Goal: Feedback & Contribution: Contribute content

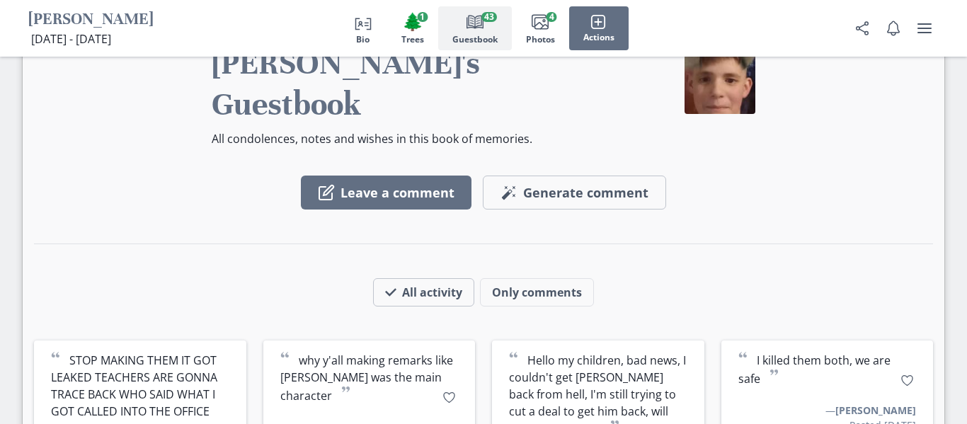
scroll to position [1927, 0]
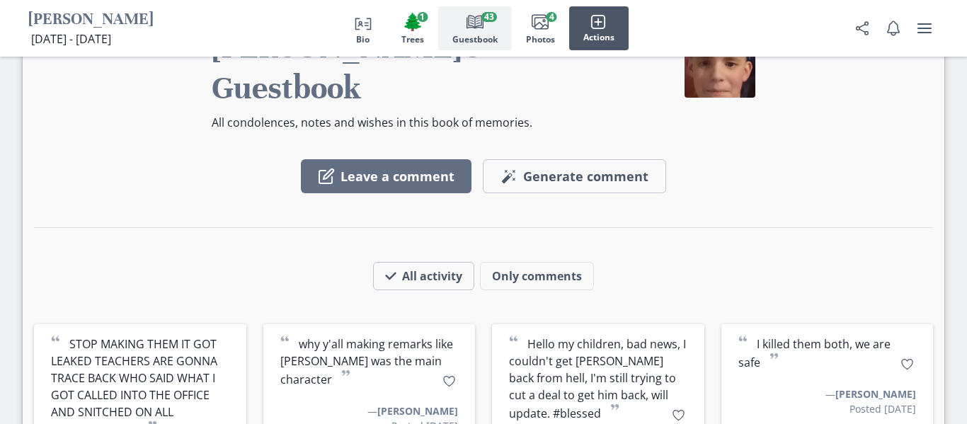
click at [582, 43] on button "Actions" at bounding box center [598, 28] width 59 height 44
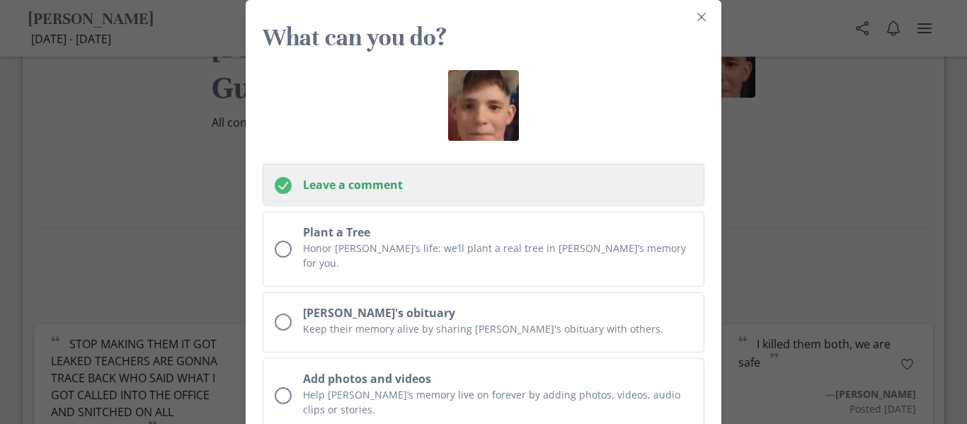
scroll to position [200, 0]
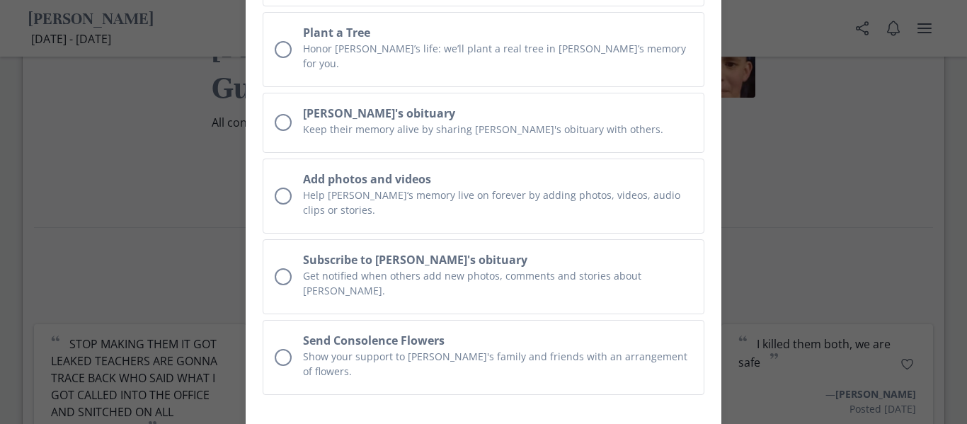
click at [742, 85] on div "What can you do? Leave a comment Plant a Tree Honor [PERSON_NAME]’s life: we’ll…" at bounding box center [483, 212] width 967 height 424
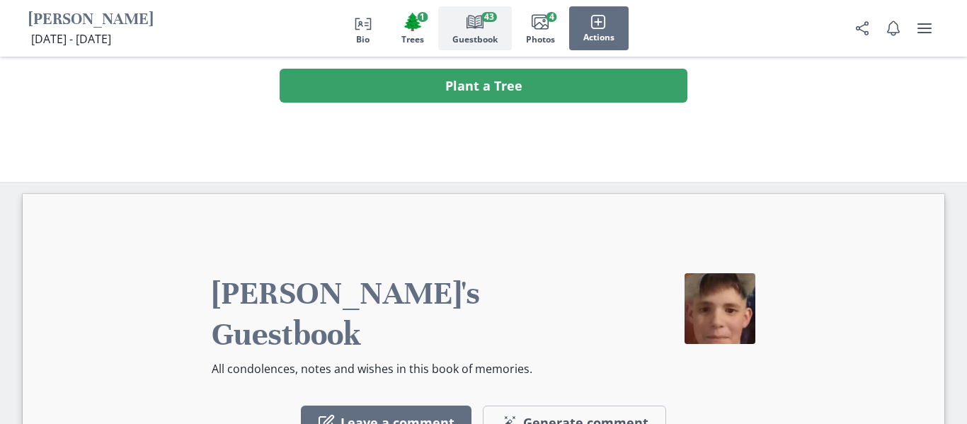
scroll to position [1686, 0]
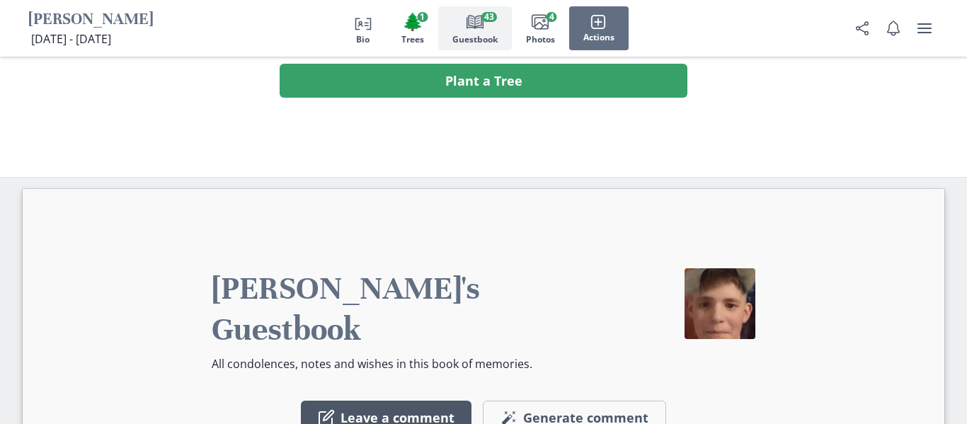
click at [350, 400] on button "Leave a comment" at bounding box center [386, 417] width 171 height 34
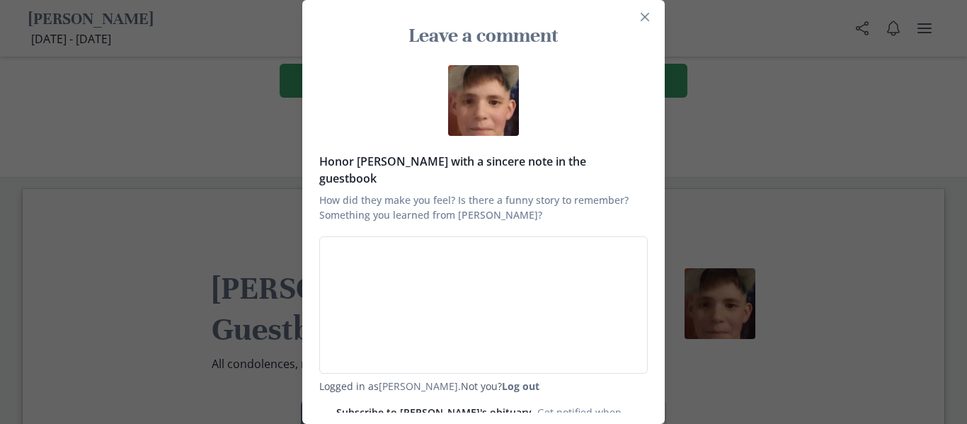
click at [807, 155] on div "Leave a comment Honor [PERSON_NAME] with a sincere note in the guestbook How di…" at bounding box center [483, 212] width 967 height 424
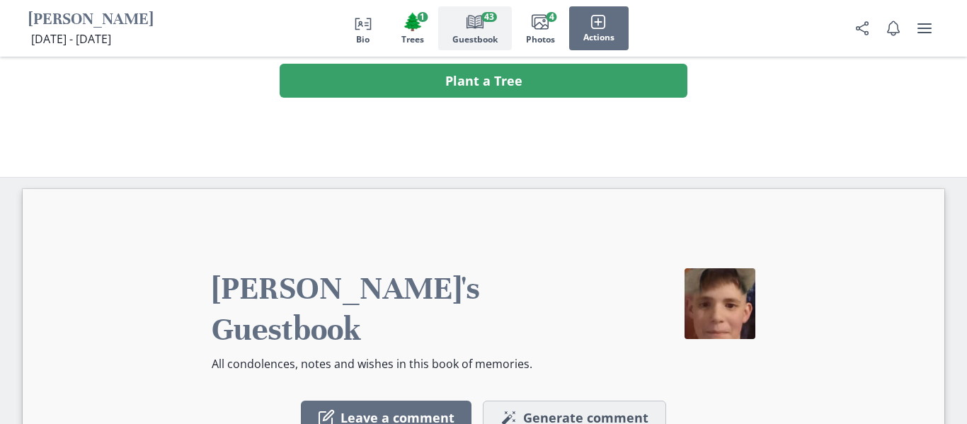
click at [541, 410] on span "Generate comment" at bounding box center [585, 418] width 125 height 16
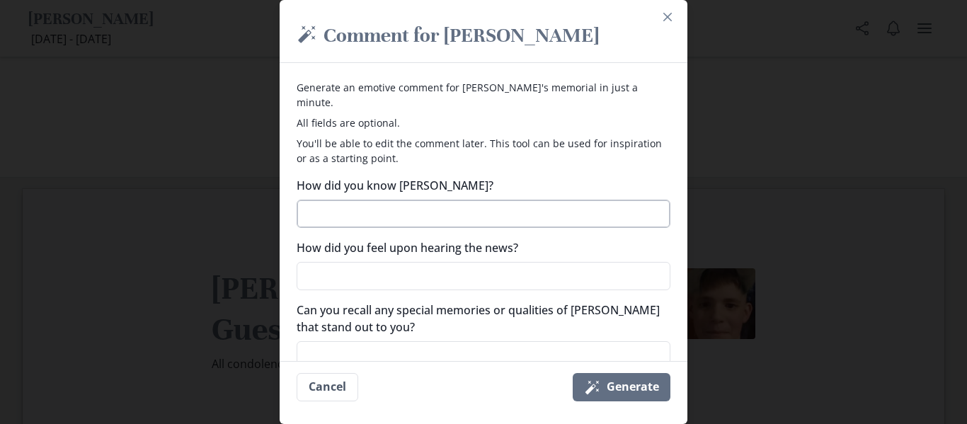
click at [476, 202] on textarea "How did you know [PERSON_NAME]?" at bounding box center [483, 214] width 374 height 28
type textarea "x"
type textarea "h"
type textarea "x"
type textarea "he"
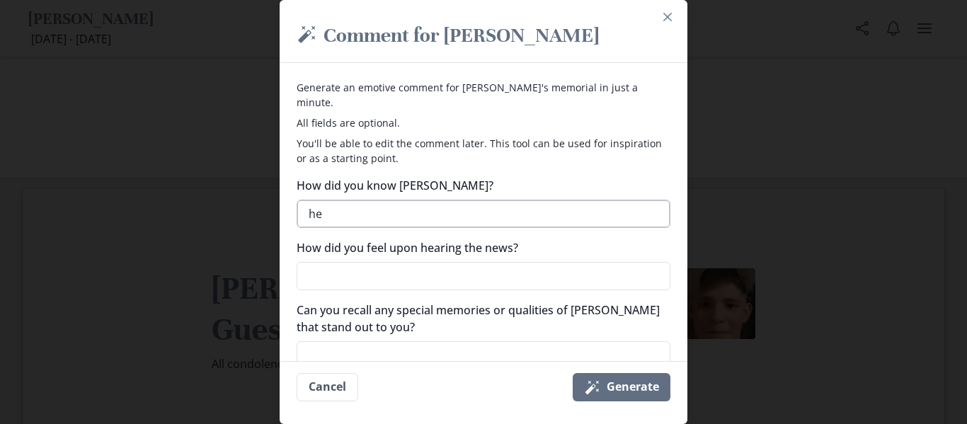
type textarea "x"
type textarea "he"
type textarea "x"
type textarea "he f"
type textarea "x"
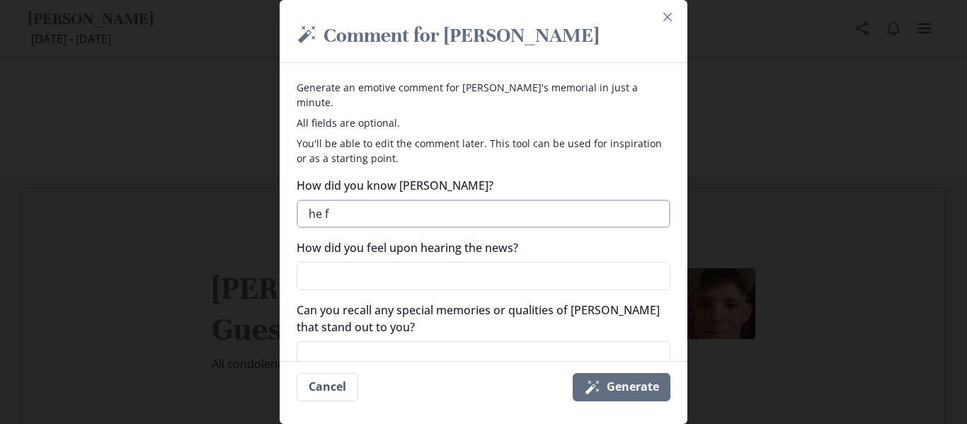
type textarea "he"
type textarea "x"
type textarea "he f"
type textarea "x"
type textarea "he"
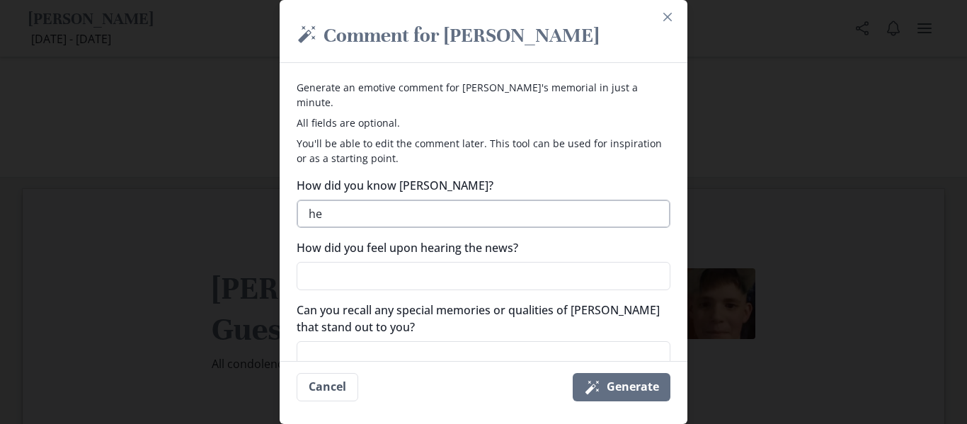
type textarea "x"
type textarea "he"
type textarea "x"
type textarea "he"
type textarea "x"
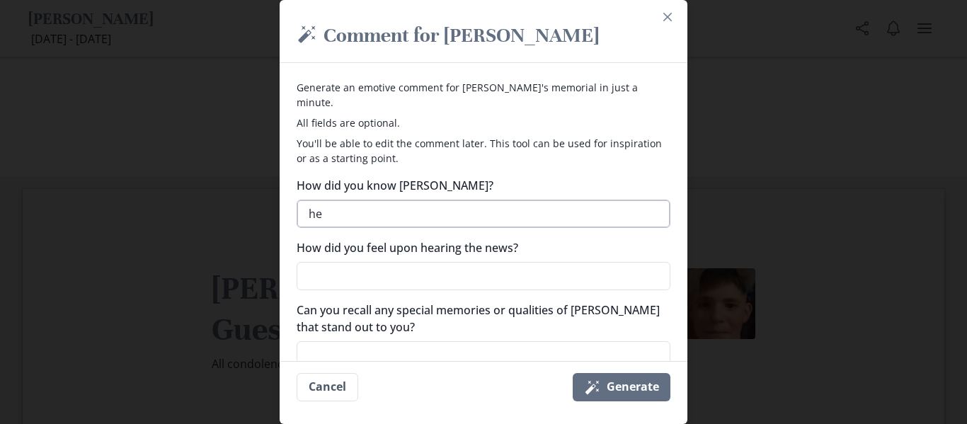
type textarea "he f"
type textarea "x"
type textarea "he"
type textarea "x"
type textarea "he da"
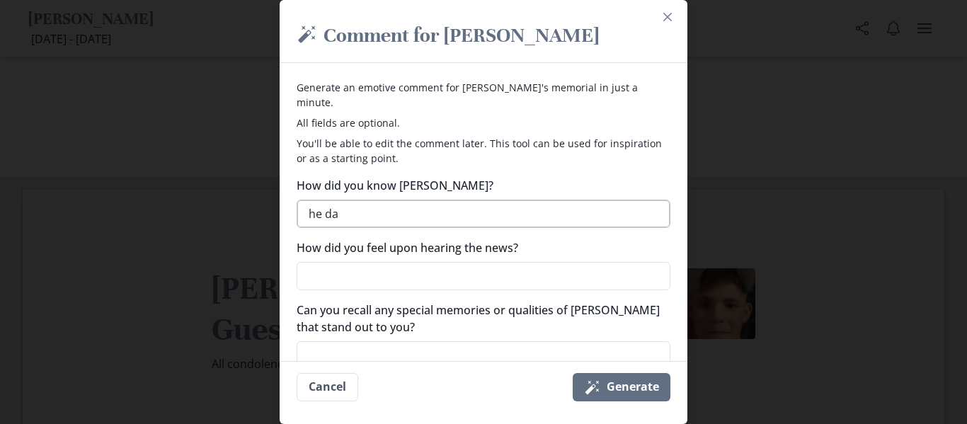
type textarea "x"
type textarea "he dat"
type textarea "x"
type textarea "he date"
type textarea "x"
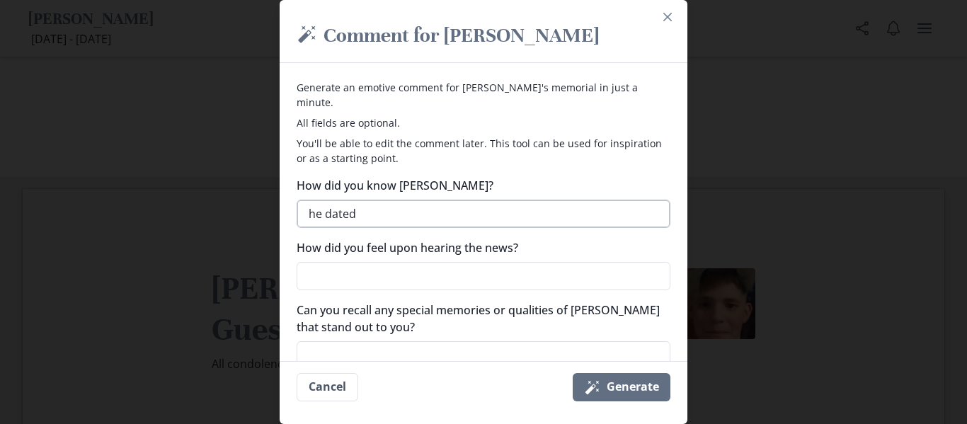
type textarea "he dated"
type textarea "x"
type textarea "he dated my"
type textarea "x"
type textarea "he dated my"
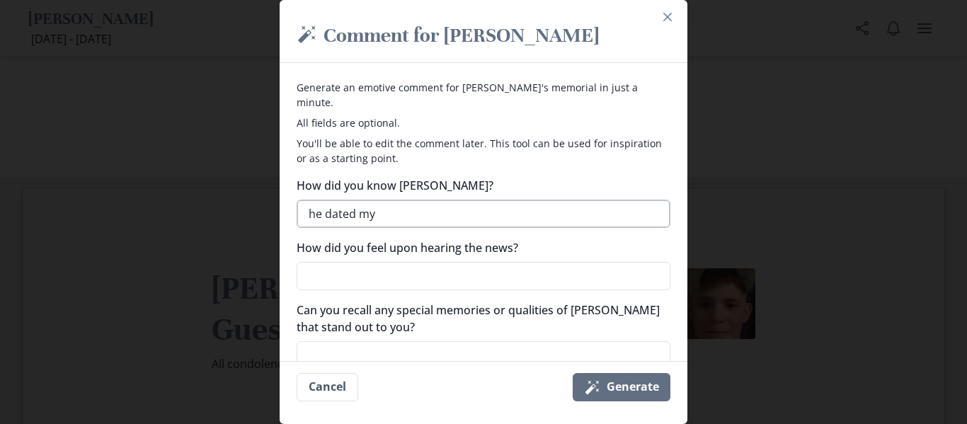
type textarea "x"
type textarea "he dated my c"
type textarea "x"
type textarea "he dated my"
type textarea "x"
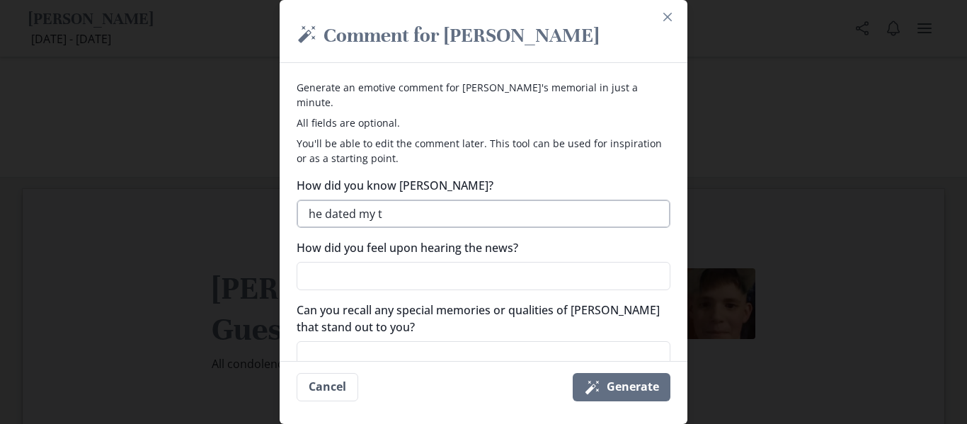
type textarea "he dated my th"
type textarea "x"
type textarea "he dated my thi"
type textarea "x"
type textarea "he dated my thir"
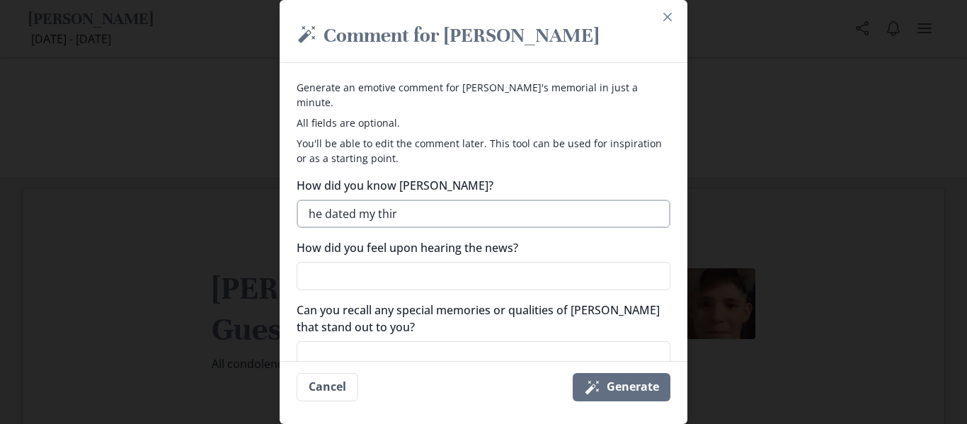
type textarea "x"
type textarea "he dated my third"
type textarea "x"
type textarea "he dated my third co"
type textarea "x"
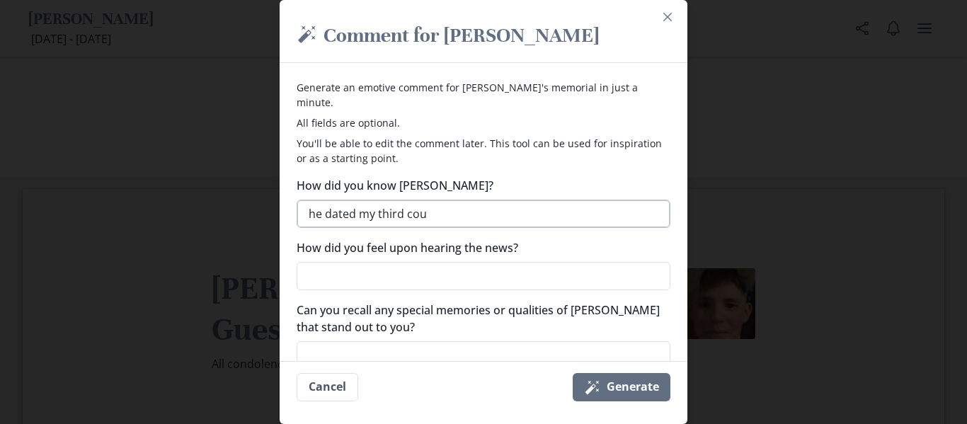
type textarea "he dated my third cous"
type textarea "x"
type textarea "he dated my third cousi"
type textarea "x"
type textarea "he dated my third cousib"
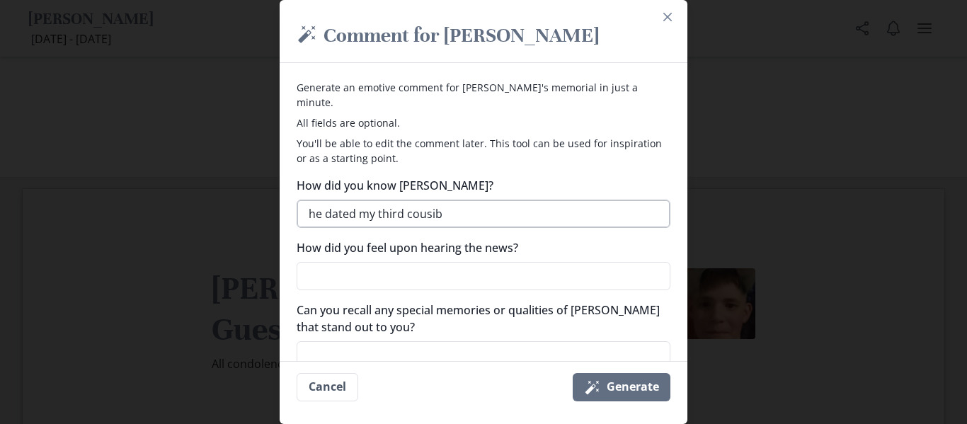
type textarea "x"
type textarea "he dated my third"
type textarea "x"
type textarea "he dated my third cousin"
type textarea "x"
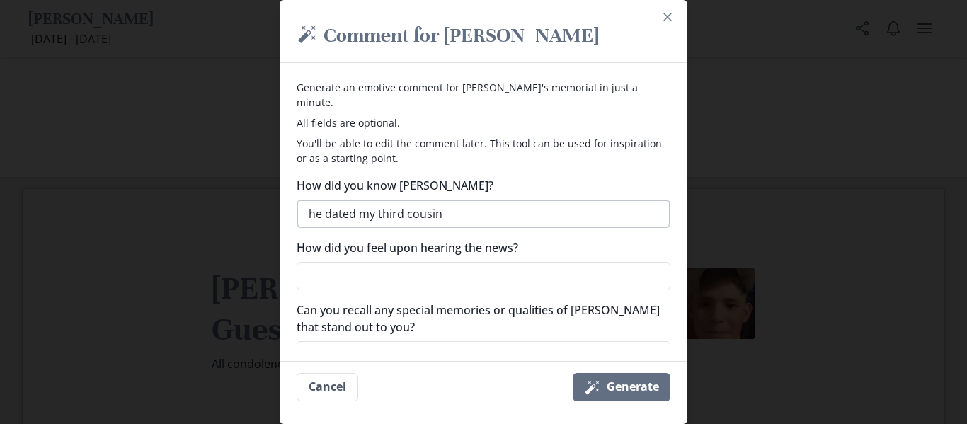
type textarea "he dated my third cousin"
type textarea "x"
type textarea "he dated my third cousi"
type textarea "x"
type textarea "he dated my third cousin"
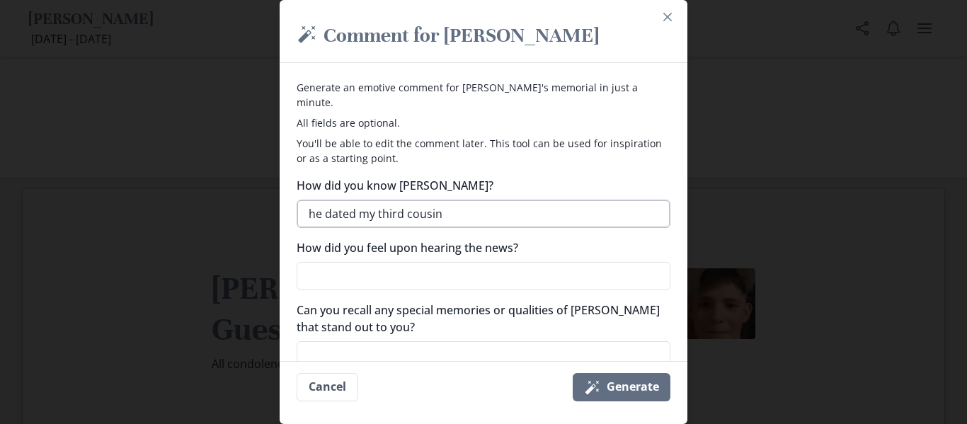
type textarea "x"
type textarea "he dated my third cousin f"
type textarea "x"
type textarea "he dated my third cousin fr"
type textarea "x"
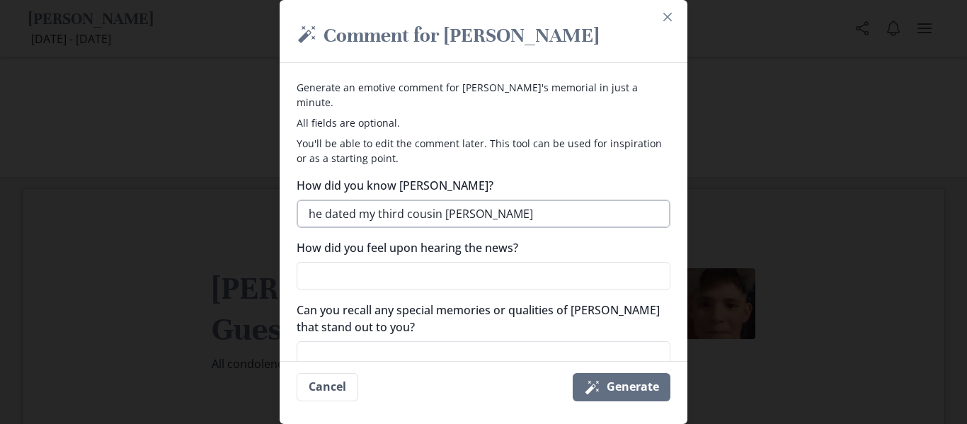
type textarea "he dated my third cousin"
type textarea "x"
type textarea "he dated my third cousin from"
type textarea "x"
type textarea "he dated my third cousin from ="
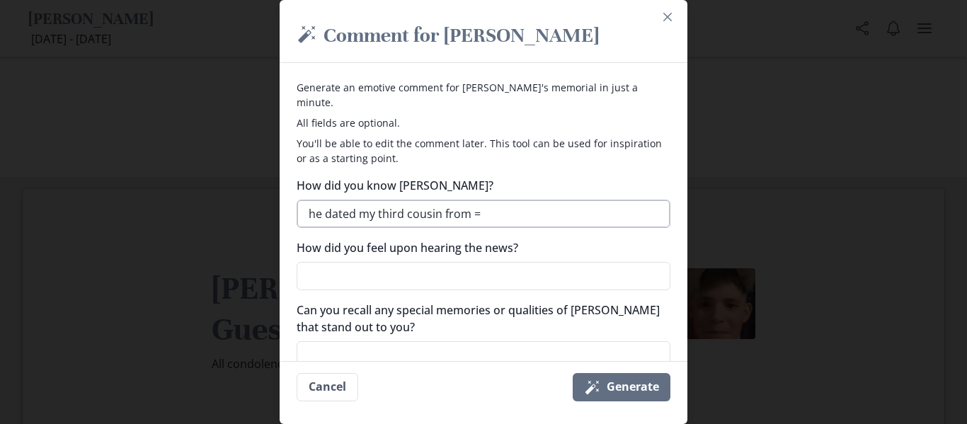
type textarea "x"
type textarea "he dated my third cousin from =m"
type textarea "x"
type textarea "he dated my third cousin from ="
type textarea "x"
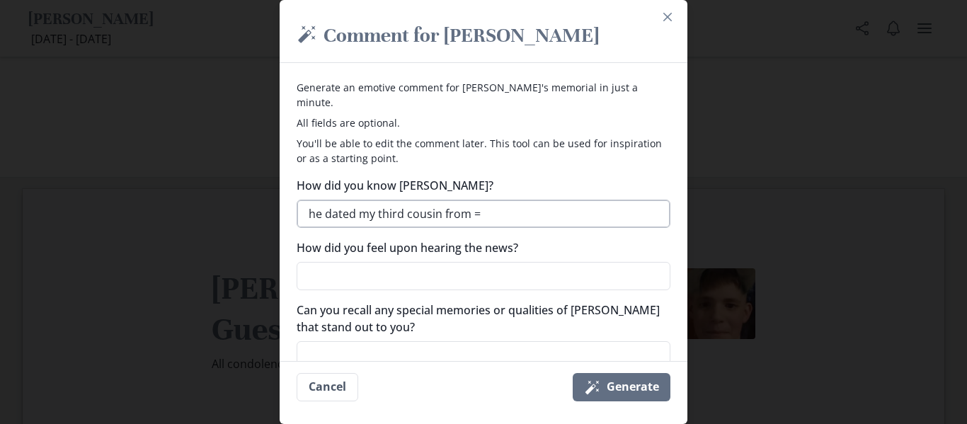
type textarea "he dated my third cousin from"
type textarea "x"
type textarea "he dated my third cousin from m"
type textarea "x"
type textarea "he dated my third cousin from my"
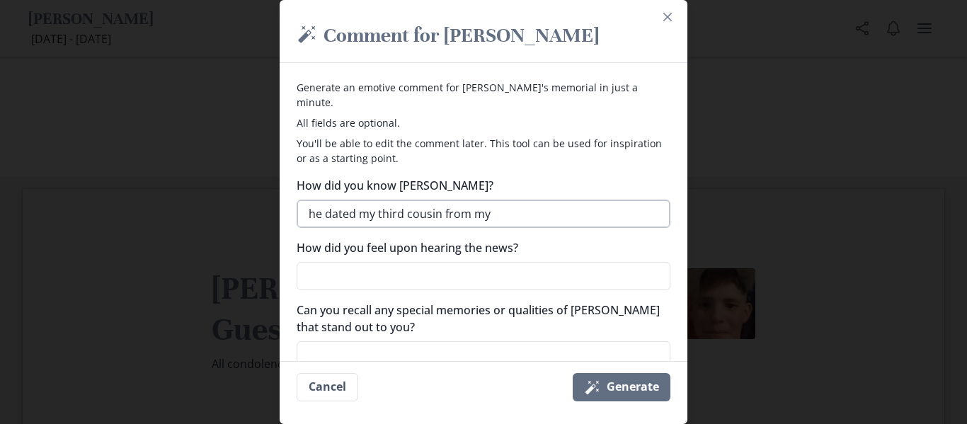
type textarea "x"
type textarea "he dated my third cousin from my u"
type textarea "x"
type textarea "he dated my third cousin from my un"
type textarea "x"
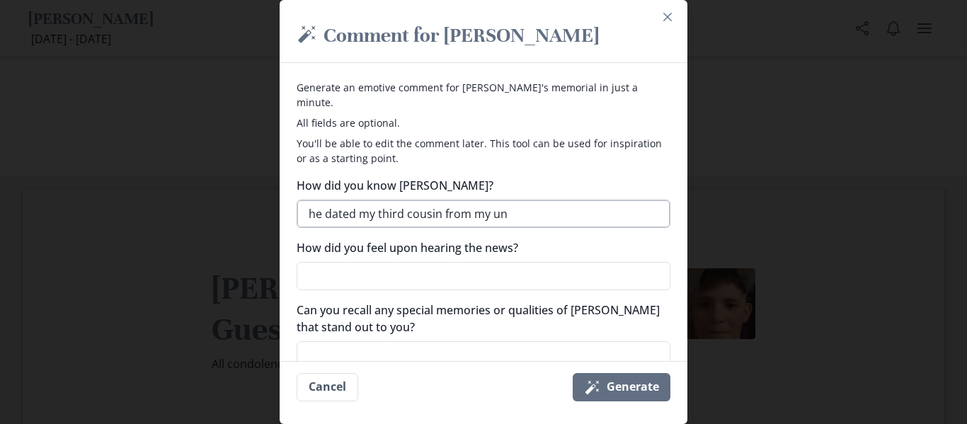
type textarea "he dated my third cousin from my unc"
type textarea "x"
type textarea "he dated my third cousin from my uncl"
type textarea "x"
type textarea "he dated my third cousin from my uncle"
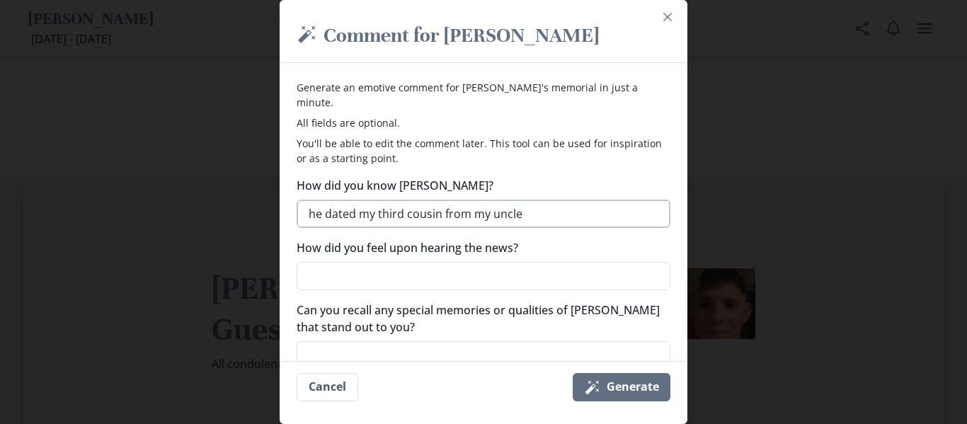
type textarea "x"
type textarea "he dated my third cousin from my uncles"
type textarea "x"
type textarea "he dated my third cousin from my uncles,"
type textarea "x"
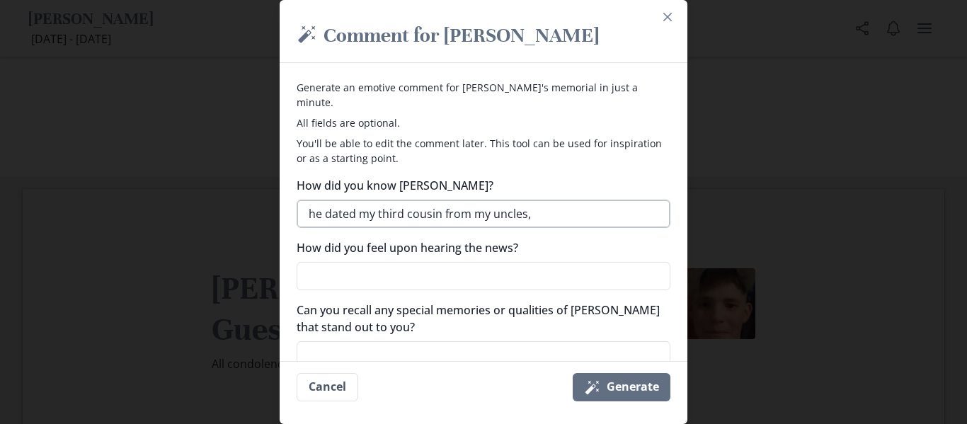
type textarea "he dated my third cousin from my uncles,"
type textarea "x"
type textarea "he dated my third cousin from my uncles,"
type textarea "x"
type textarea "he dated my third cousin from my uncles"
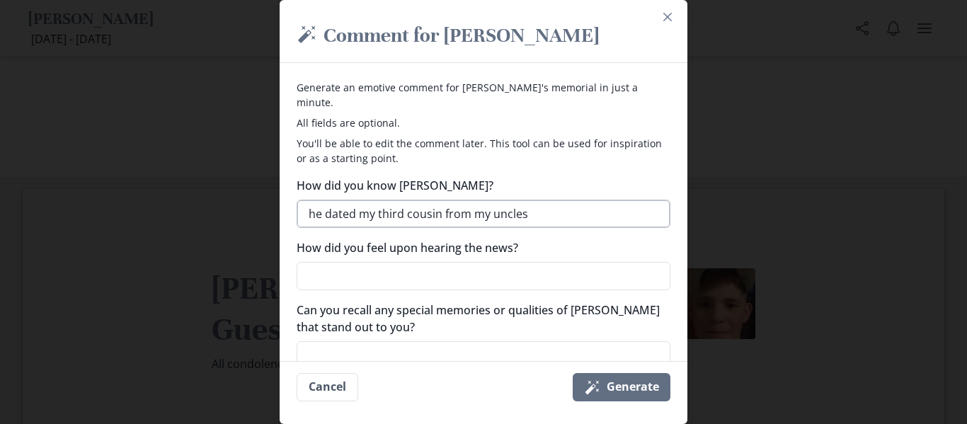
type textarea "x"
type textarea "he dated my third cousin from my uncles"
type textarea "x"
type textarea "he dated my third cousin from my uncles g"
type textarea "x"
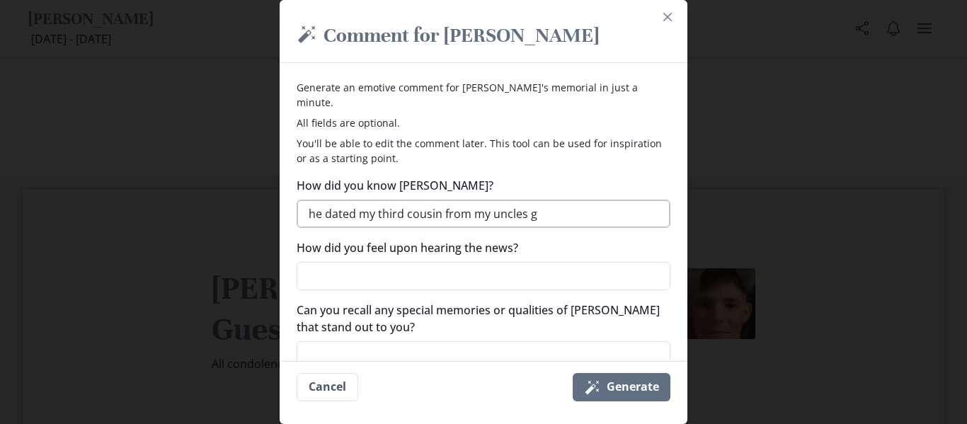
type textarea "he dated my third cousin from my uncles gr"
type textarea "x"
type textarea "he dated my third cousin from my uncles gra"
type textarea "x"
type textarea "he dated my third cousin from my uncles gran"
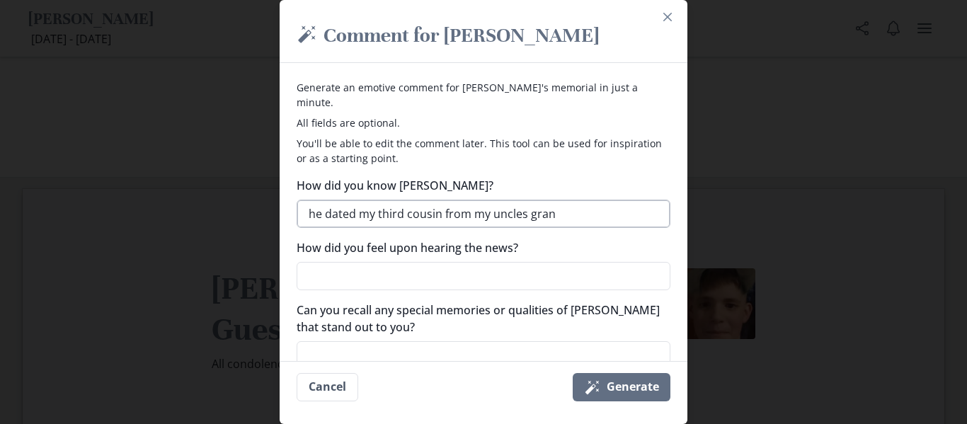
type textarea "x"
type textarea "he dated my third cousin from my uncles grand"
type textarea "x"
type textarea "he dated my third cousin from my uncles grandfa"
type textarea "x"
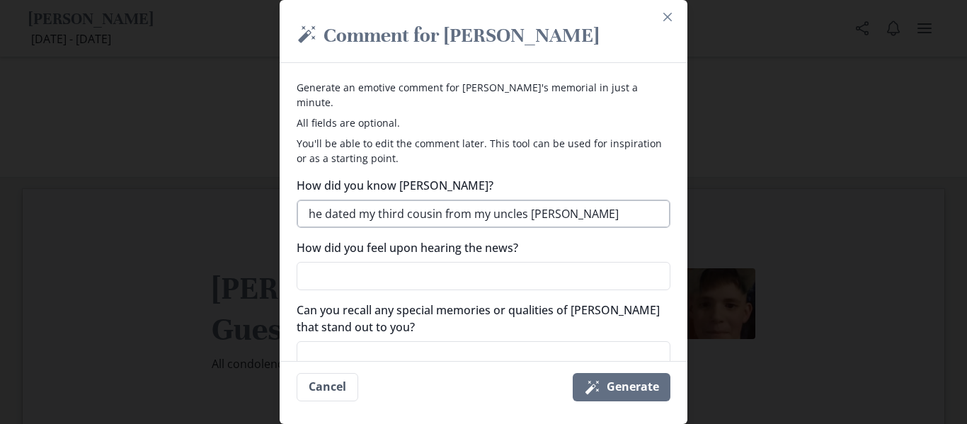
type textarea "he dated my third cousin from my uncles [PERSON_NAME]"
type textarea "x"
type textarea "he dated my third cousin from my uncles [PERSON_NAME]"
type textarea "x"
type textarea "he dated my third cousin from my uncles grandfather"
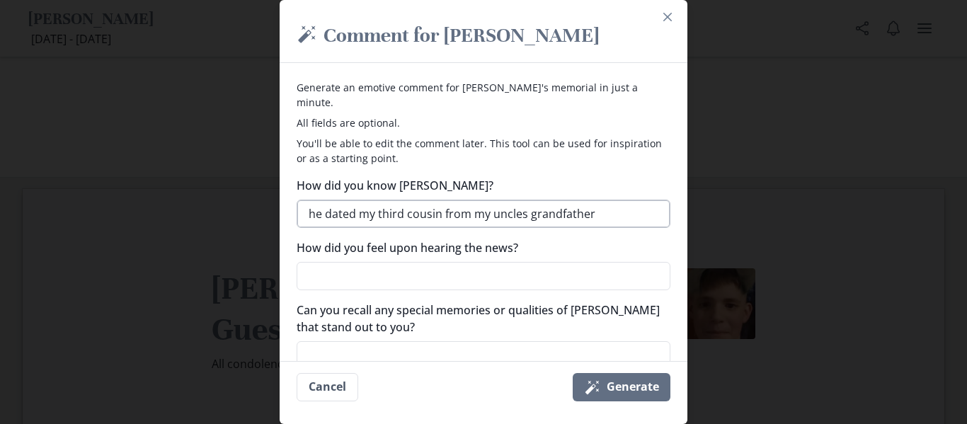
type textarea "x"
type textarea "he dated my third cousin from my uncles grandfathers"
type textarea "x"
type textarea "he dated my third cousin from my uncles grandfathers"
type textarea "x"
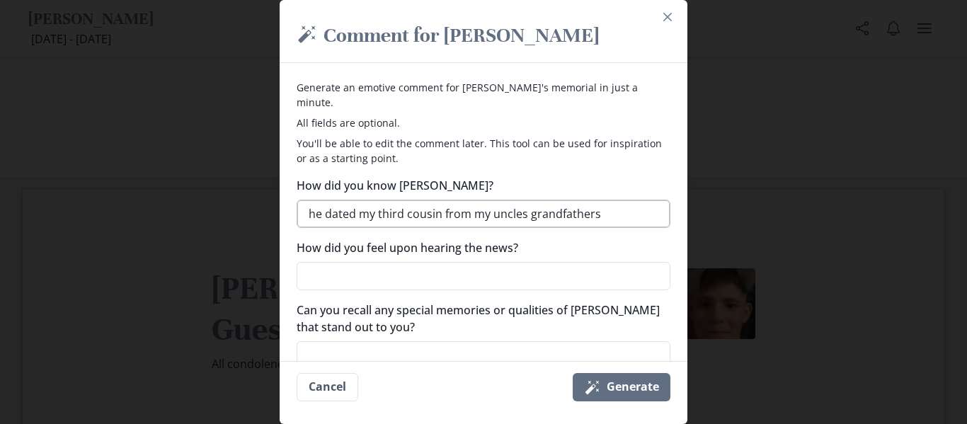
type textarea "he dated my third cousin from my uncles grandfathers"
type textarea "x"
type textarea "he dated my third cousin from my uncles grandfathers m"
type textarea "x"
type textarea "he dated my third cousin from my uncles grandfathers [PERSON_NAME]"
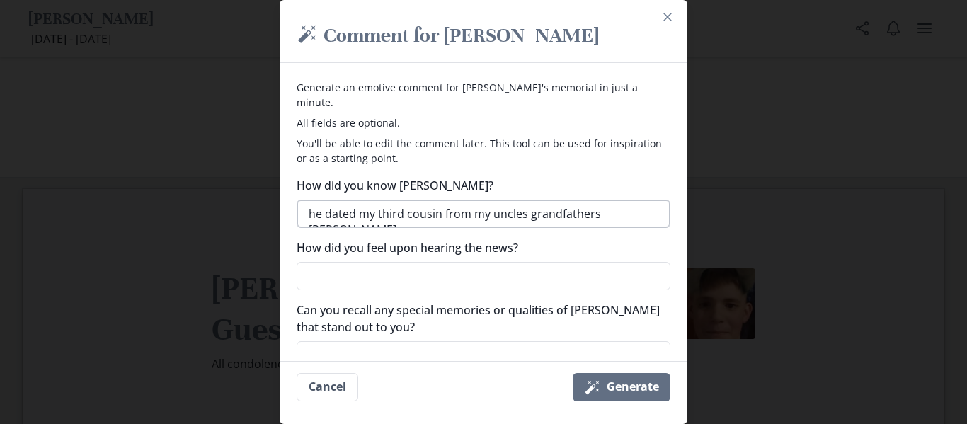
type textarea "x"
type textarea "he dated my third cousin from my uncles grandfathers mom"
type textarea "x"
type textarea "he dated my third cousin from my uncles grandfathers moms"
type textarea "x"
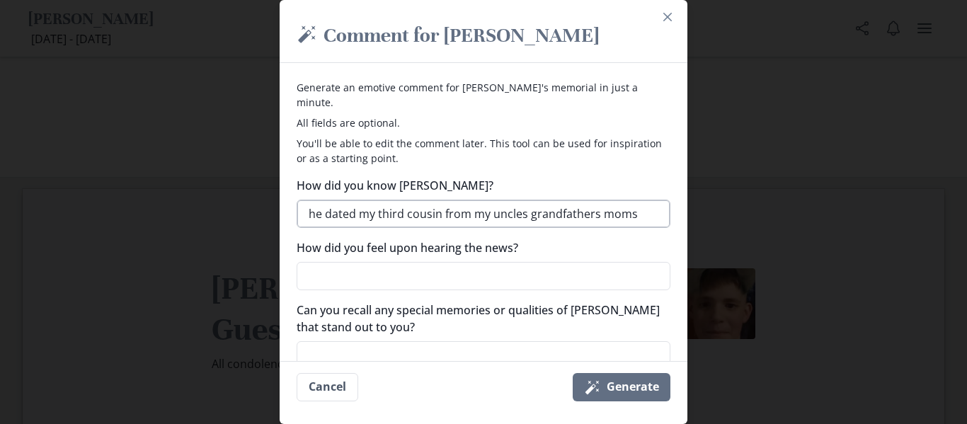
type textarea "he dated my third cousin from my uncles grandfathers moms"
type textarea "x"
type textarea "he dated my third cousin from my uncles grandfathers moms br"
type textarea "x"
type textarea "he dated my third cousin from my uncles grandfathers moms bro"
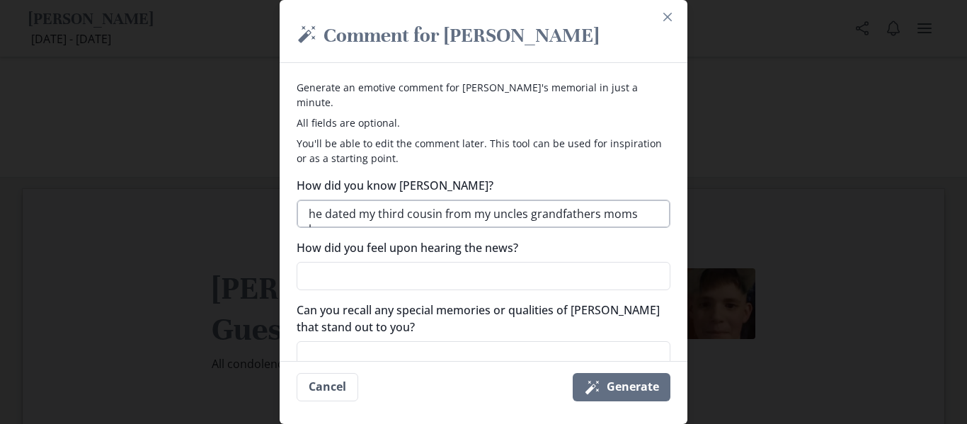
type textarea "x"
type textarea "he dated my third cousin from my uncles grandfathers moms brot"
type textarea "x"
type textarea "he dated my third cousin from my uncles grandfathers moms broth"
type textarea "x"
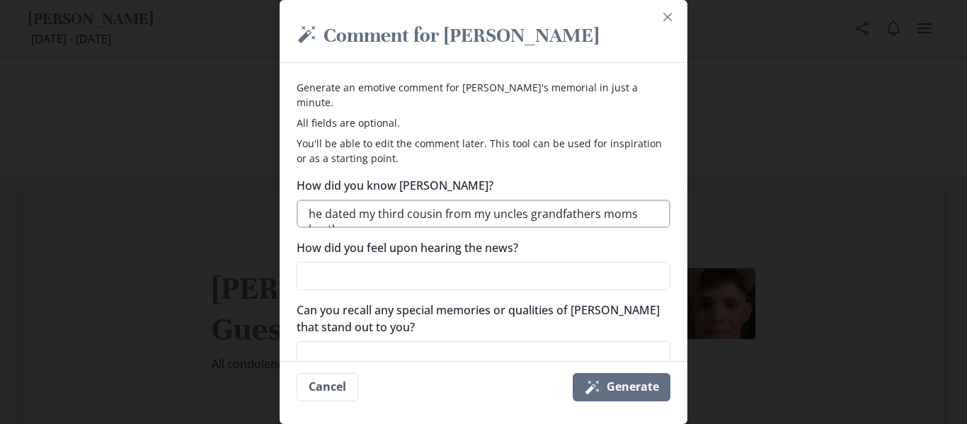
type textarea "he dated my third cousin from my uncles grandfathers moms brothe"
type textarea "x"
type textarea "he dated my third cousin from my uncles grandfathers moms brother"
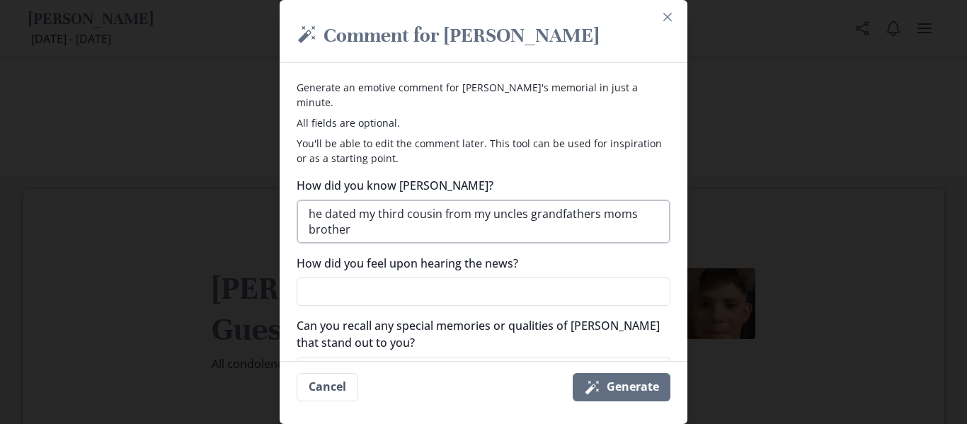
type textarea "x"
type textarea "he dated my third cousin from my uncles grandfathers moms brothers"
type textarea "x"
type textarea "he dated my third cousin from my uncles grandfathers moms brothers"
type textarea "x"
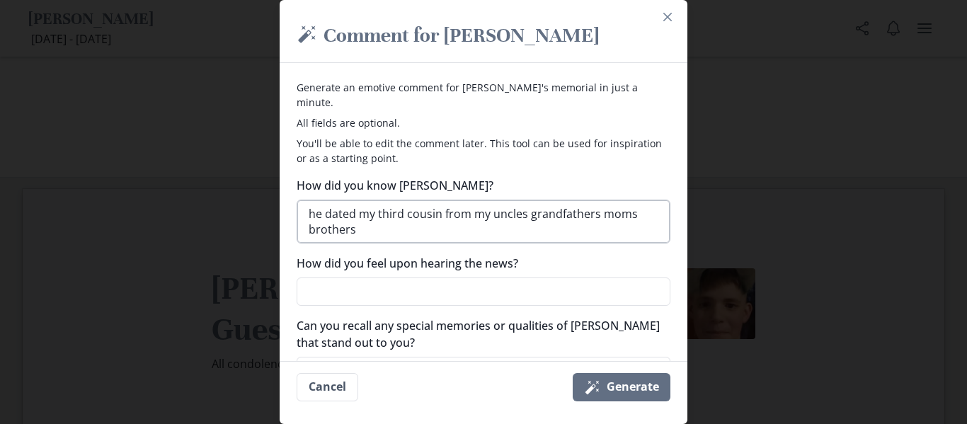
type textarea "he dated my third cousin from my uncles grandfathers moms brothers"
type textarea "x"
type textarea "he dated my third cousin from my uncles grandfathers moms brothers"
type textarea "x"
type textarea "he dated my third cousin from my uncles grandfathers moms brothers c"
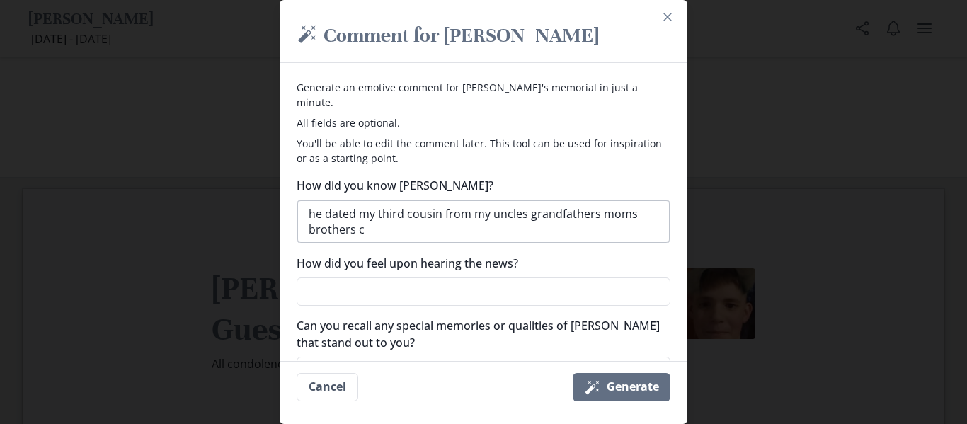
type textarea "x"
type textarea "he dated my third cousin from my uncles grandfathers moms brothers co"
type textarea "x"
type textarea "he dated my third cousin from my uncles grandfathers moms brothers [PERSON_NAME]"
type textarea "x"
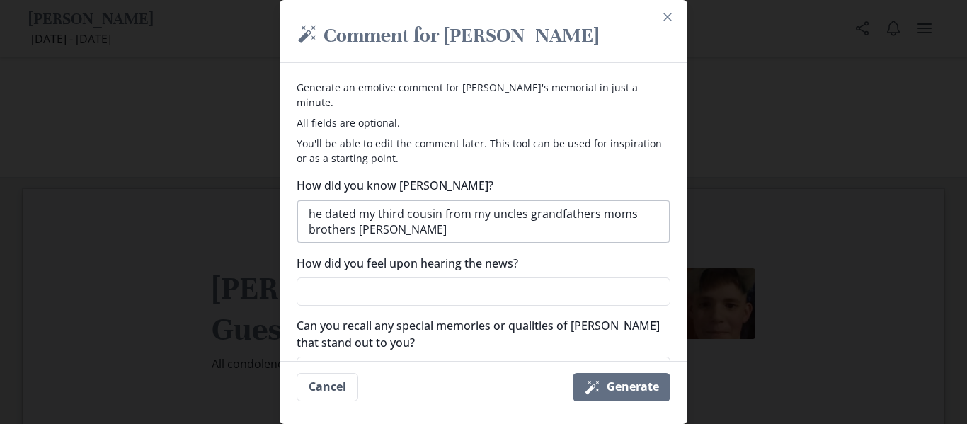
type textarea "he dated my third cousin from my uncles grandfathers moms brothers [PERSON_NAME]"
type textarea "x"
type textarea "he dated my third cousin from my uncles grandfathers moms brothers couns"
type textarea "x"
type textarea "he dated my third cousin from my uncles grandfathers moms brothers [PERSON_NAME]"
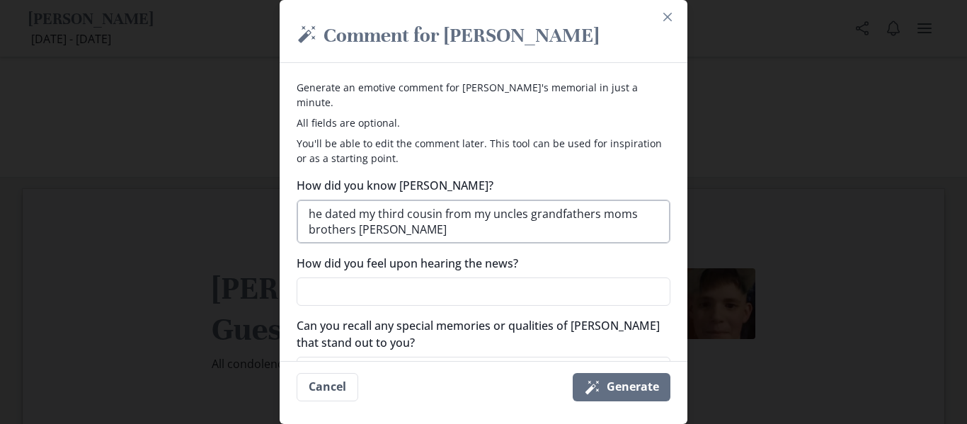
type textarea "x"
type textarea "he dated my third cousin from my uncles grandfathers moms brothers [PERSON_NAME]"
type textarea "x"
type textarea "he dated my third cousin from my uncles grandfathers moms brothers [PERSON_NAME]"
type textarea "x"
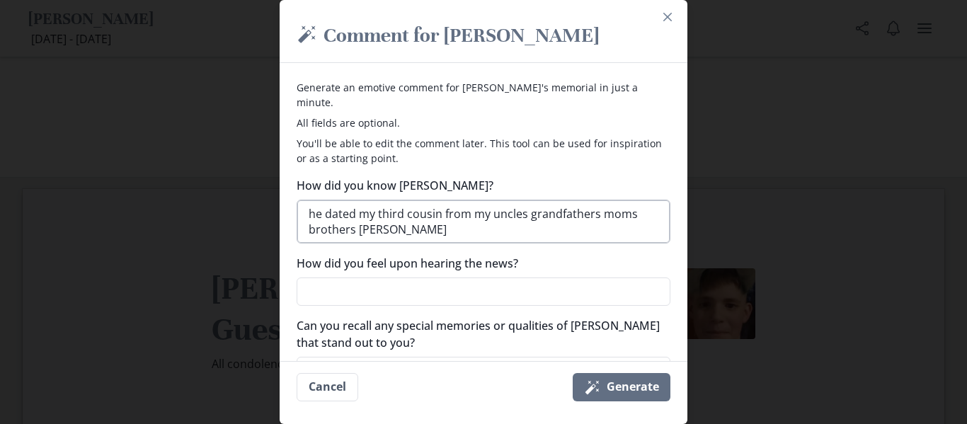
type textarea "he dated my third cousin from my uncles grandfathers moms brothers couns"
type textarea "x"
type textarea "he dated my third cousin from my uncles grandfathers moms brothers [PERSON_NAME]"
type textarea "x"
type textarea "he dated my third cousin from my uncles grandfathers moms brothers [PERSON_NAME]"
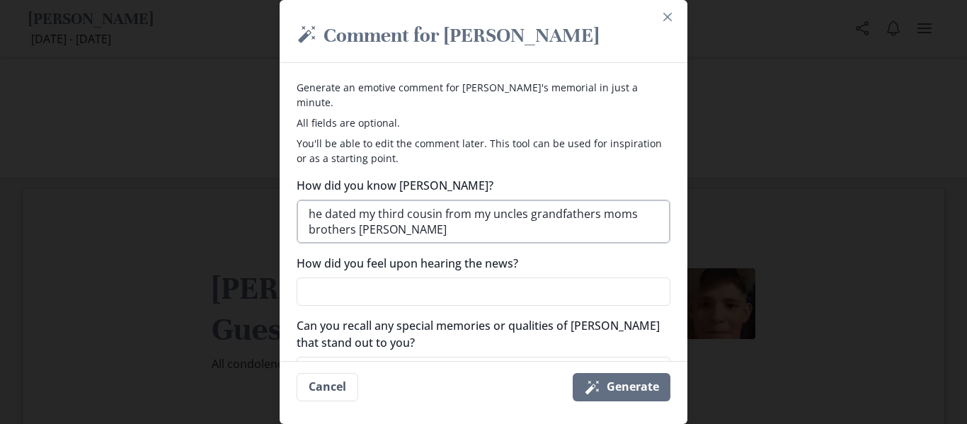
type textarea "x"
type textarea "he dated my third cousin from my uncles grandfathers moms brothers [PERSON_NAME]"
type textarea "x"
type textarea "he dated my third cousin from my uncles grandfathers moms brothers [PERSON_NAME]"
type textarea "x"
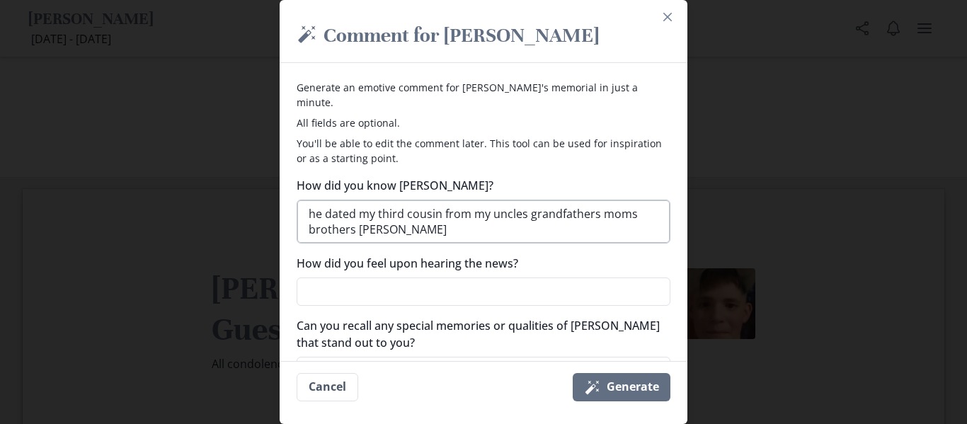
type textarea "he dated my third cousin from my uncles grandfathers moms brothers cousin"
type textarea "x"
type textarea "he dated my third cousin from my uncles grandfathers moms brothers cousins"
type textarea "x"
type textarea "he dated my third cousin from my uncles grandfathers moms brothers cousins c"
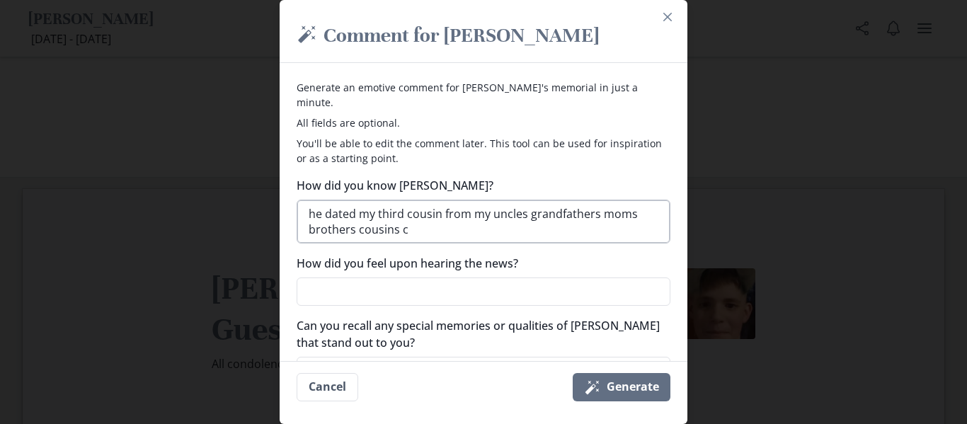
type textarea "x"
type textarea "he dated my third cousin from my uncles grandfathers moms brothers cousins co"
type textarea "x"
type textarea "he dated my third cousin from my uncles grandfathers moms brothers cousins [PER…"
type textarea "x"
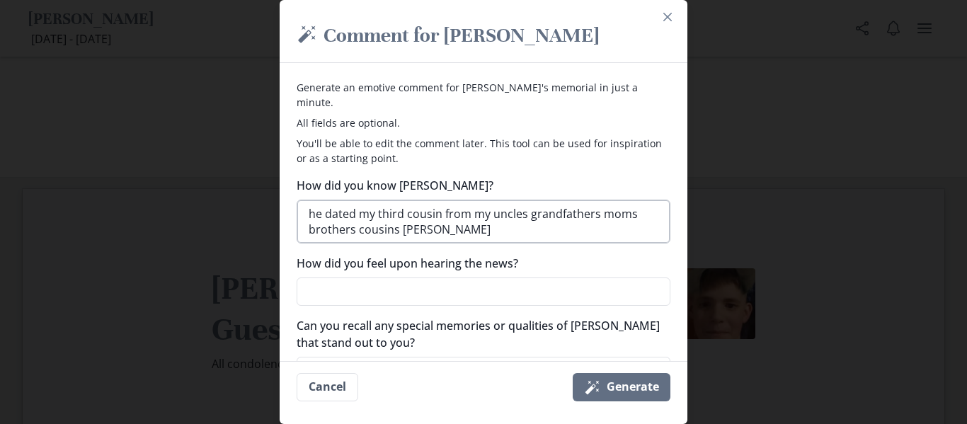
type textarea "he dated my third cousin from my uncles grandfathers moms brothers cousins couns"
type textarea "x"
type textarea "he dated my third cousin from my uncles grandfathers moms brothers cousins [PER…"
click at [498, 286] on textarea "How did you feel upon hearing the news?" at bounding box center [483, 291] width 374 height 28
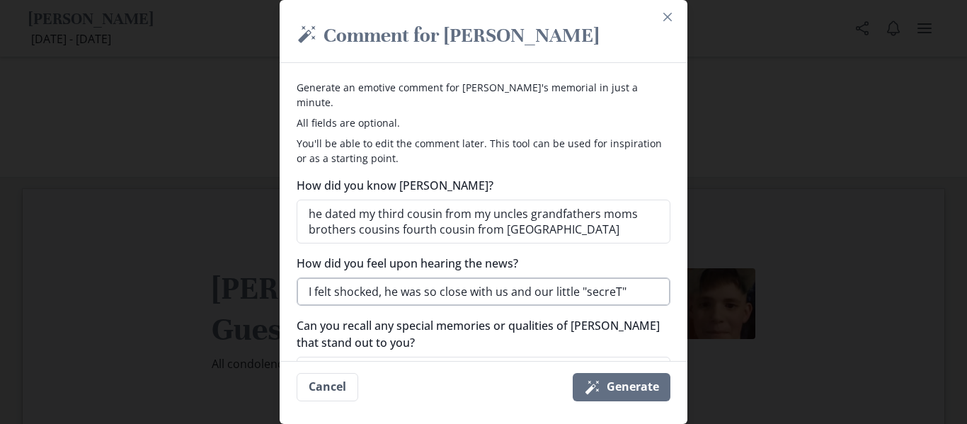
scroll to position [38, 0]
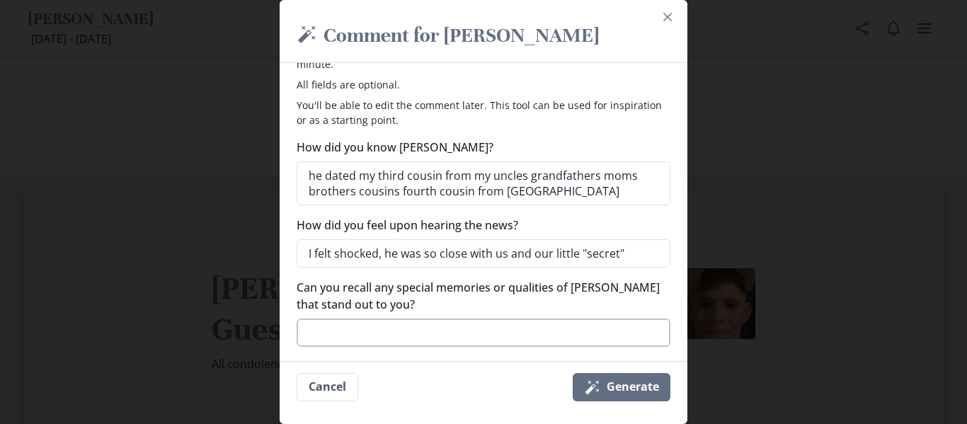
click at [482, 319] on textarea "Can you recall any special memories or qualities of [PERSON_NAME] that stand ou…" at bounding box center [483, 332] width 374 height 28
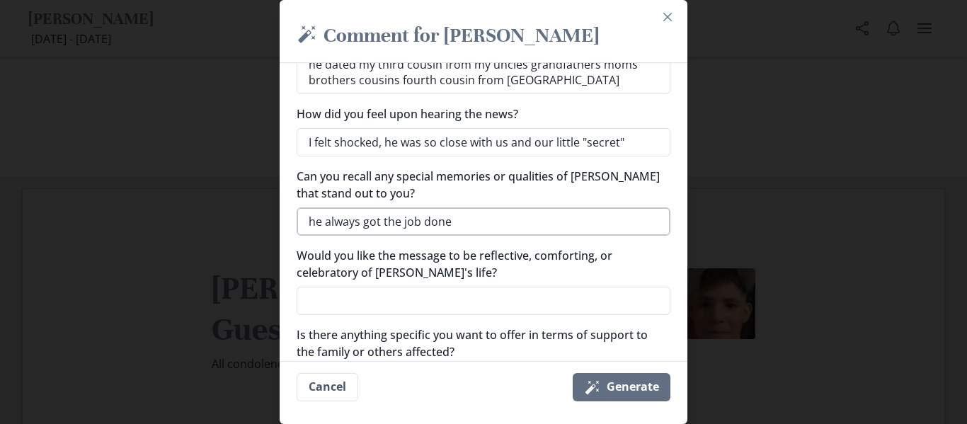
scroll to position [168, 0]
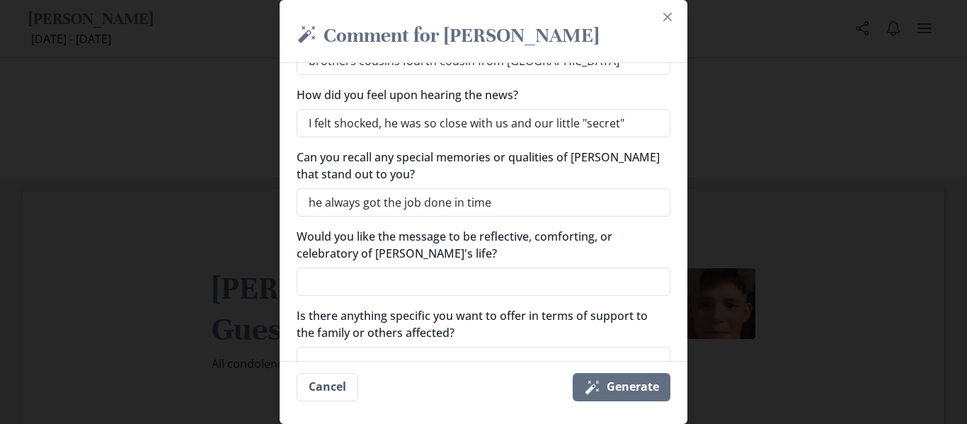
click at [525, 284] on div "How did you know [PERSON_NAME]? he dated my third cousin from my uncles grandfa…" at bounding box center [483, 191] width 374 height 367
click at [548, 267] on textarea "Would you like the message to be reflective, comforting, or celebratory of [PER…" at bounding box center [483, 281] width 374 height 28
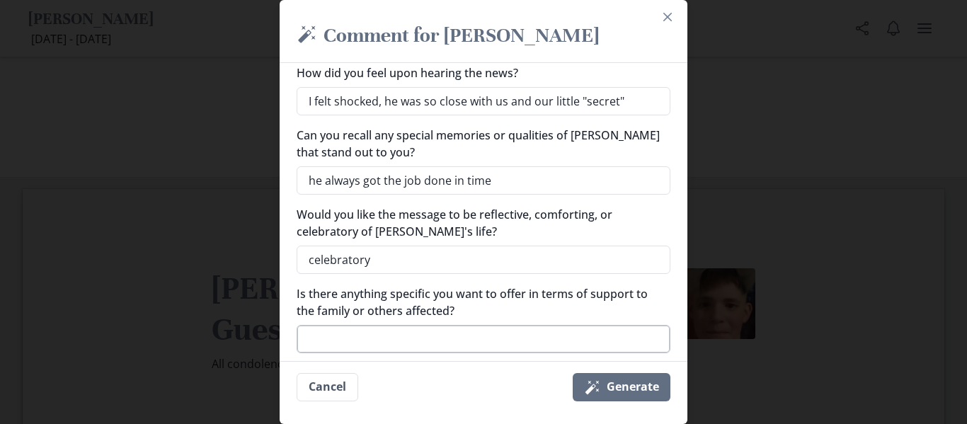
click at [565, 325] on textarea "Is there anything specific you want to offer in terms of support to the family …" at bounding box center [483, 339] width 374 height 28
click at [616, 384] on button "Magic wand Generate" at bounding box center [621, 387] width 98 height 28
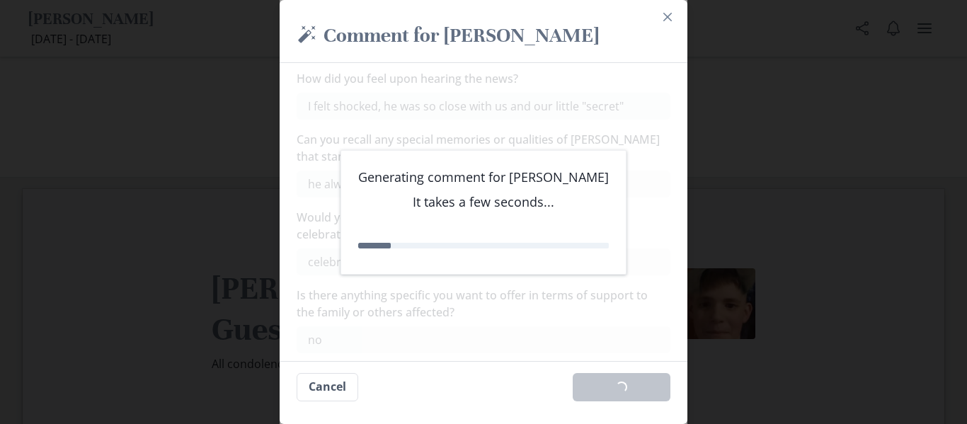
scroll to position [0, 0]
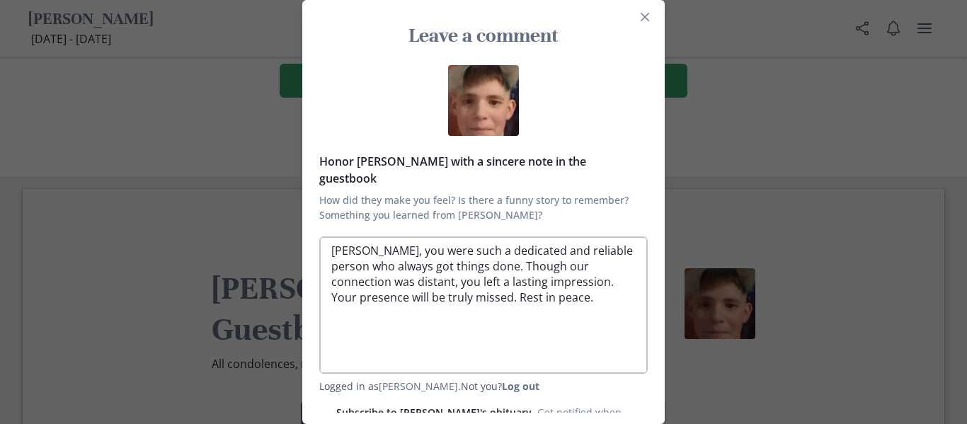
click at [352, 271] on textarea "[PERSON_NAME], you were such a dedicated and reliable person who always got thi…" at bounding box center [483, 304] width 328 height 137
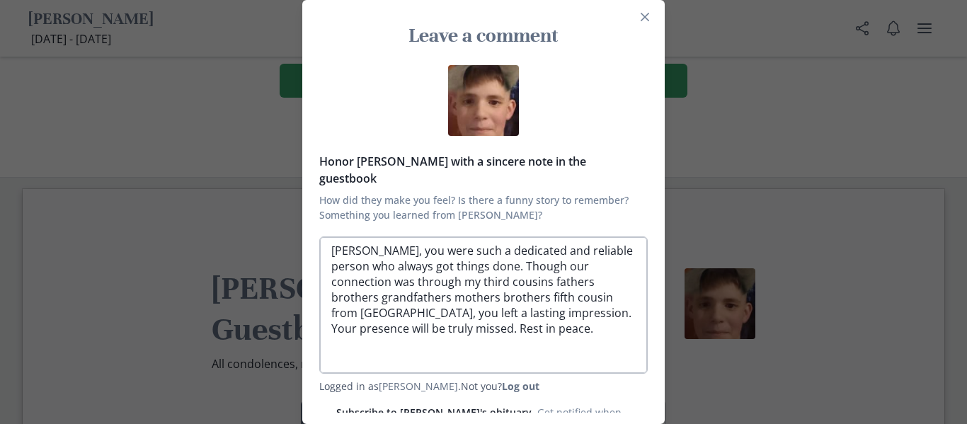
scroll to position [62, 0]
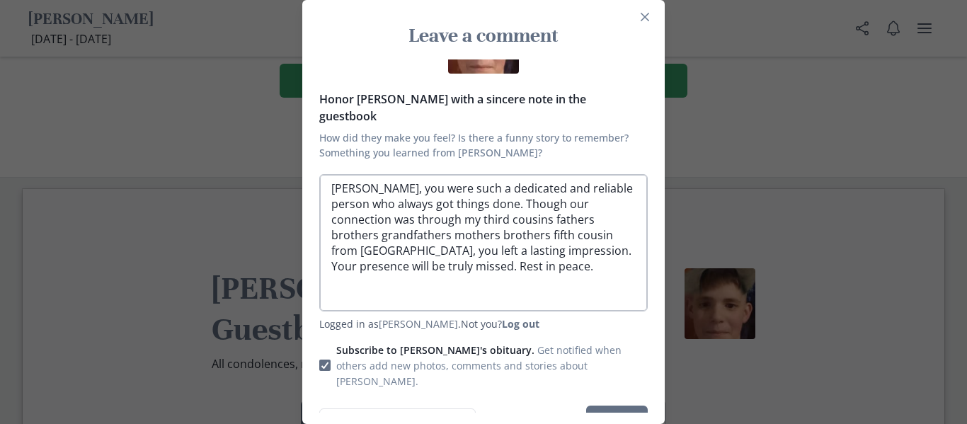
click at [526, 212] on textarea "[PERSON_NAME], you were such a dedicated and reliable person who always got thi…" at bounding box center [483, 242] width 328 height 137
click at [610, 405] on button "Post" at bounding box center [617, 422] width 62 height 34
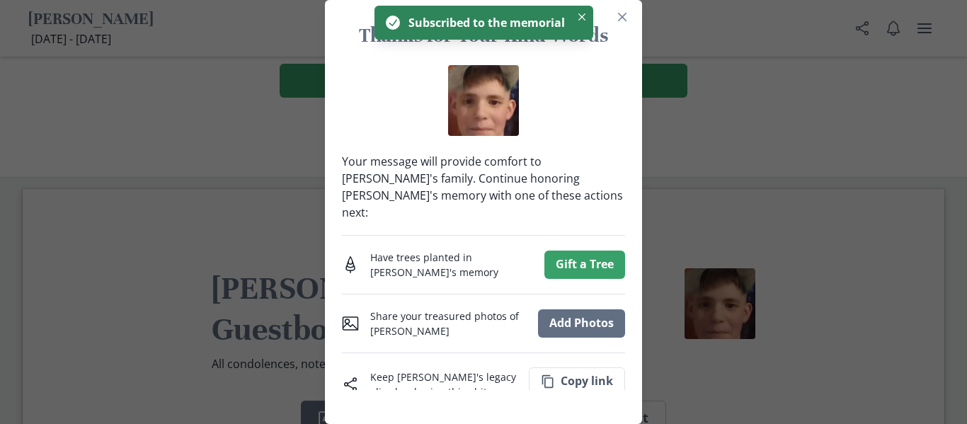
click at [586, 76] on div at bounding box center [483, 100] width 283 height 71
click at [572, 309] on button "Add Photos" at bounding box center [581, 323] width 87 height 28
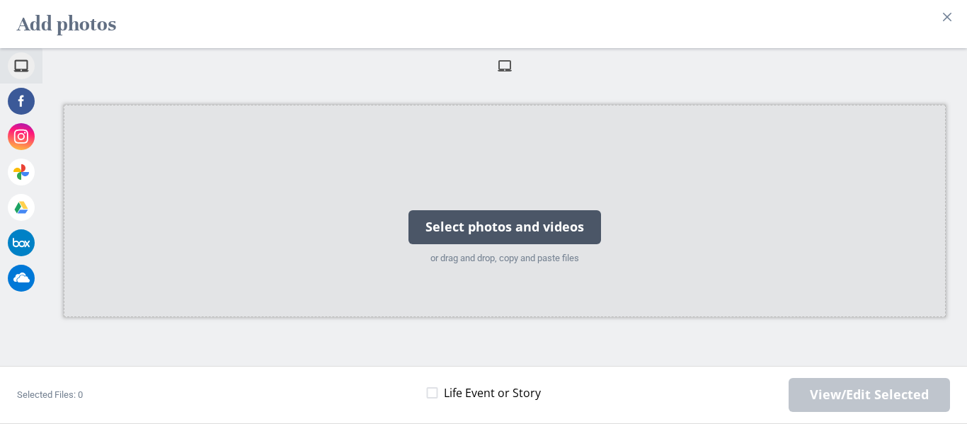
click at [507, 233] on div "Select photos and videos" at bounding box center [504, 227] width 192 height 34
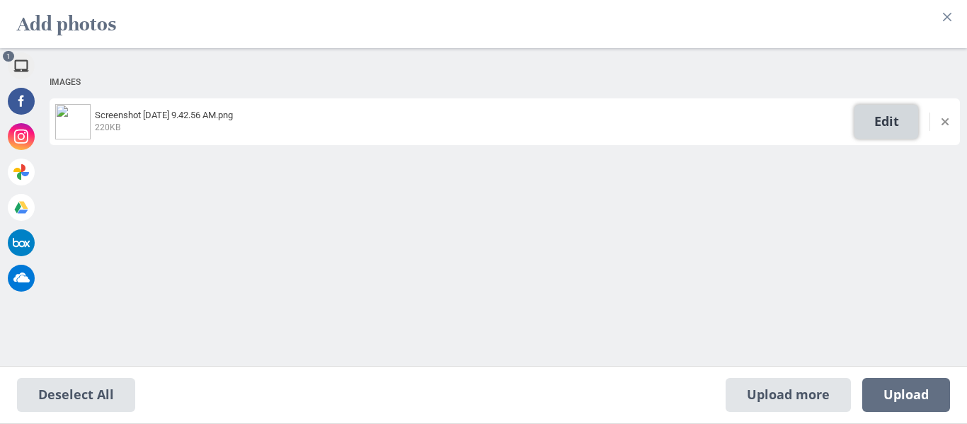
click at [884, 118] on span "Edit" at bounding box center [886, 122] width 64 height 34
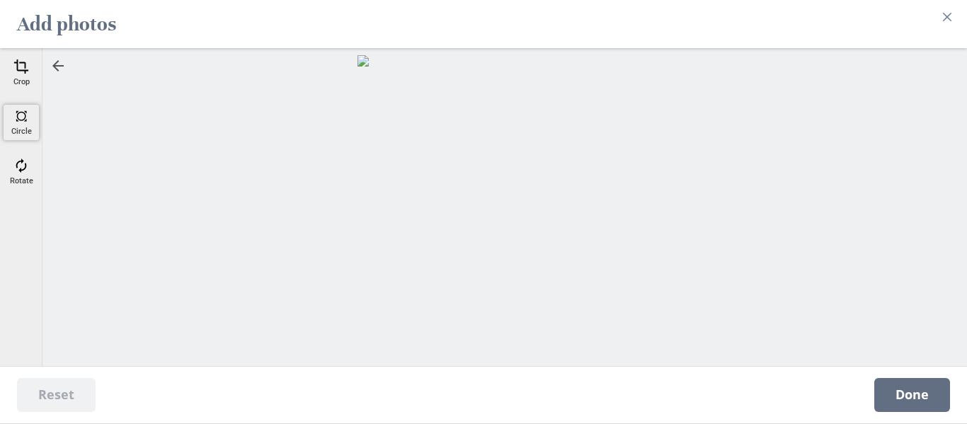
click at [18, 139] on div "Circle" at bounding box center [21, 122] width 35 height 35
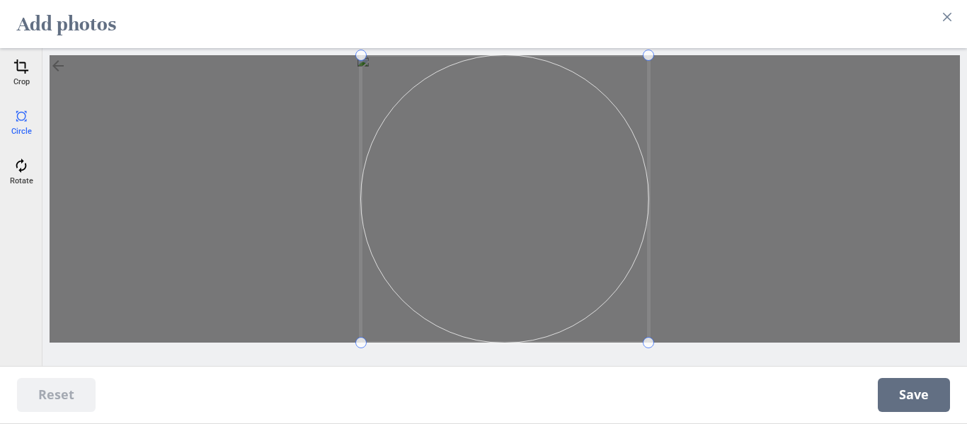
click at [527, 255] on span at bounding box center [504, 198] width 287 height 287
click at [506, 258] on span at bounding box center [492, 198] width 287 height 287
click at [468, 209] on span at bounding box center [425, 198] width 287 height 287
click at [245, 241] on div at bounding box center [505, 198] width 910 height 287
click at [402, 236] on span at bounding box center [463, 198] width 287 height 287
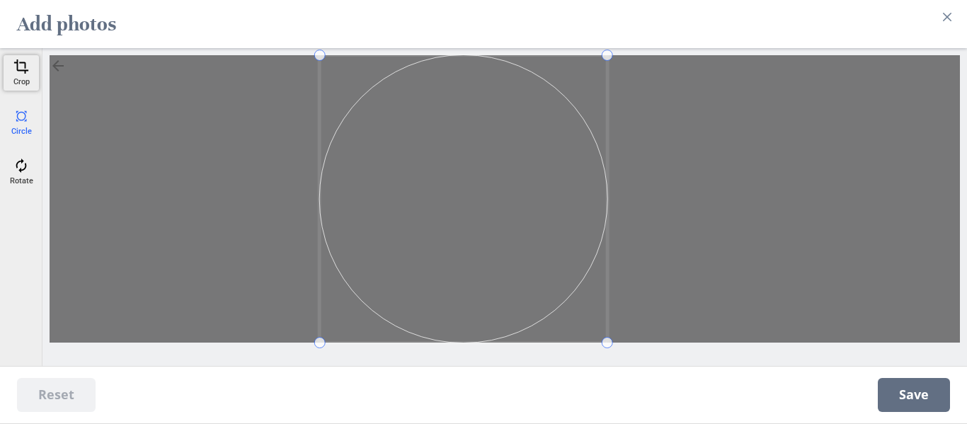
click at [18, 70] on span at bounding box center [21, 67] width 16 height 16
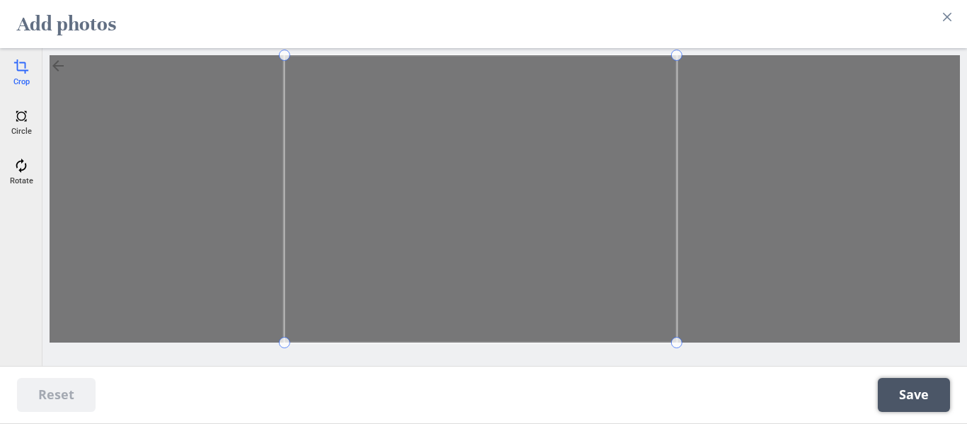
click at [911, 393] on span "Save" at bounding box center [913, 395] width 72 height 34
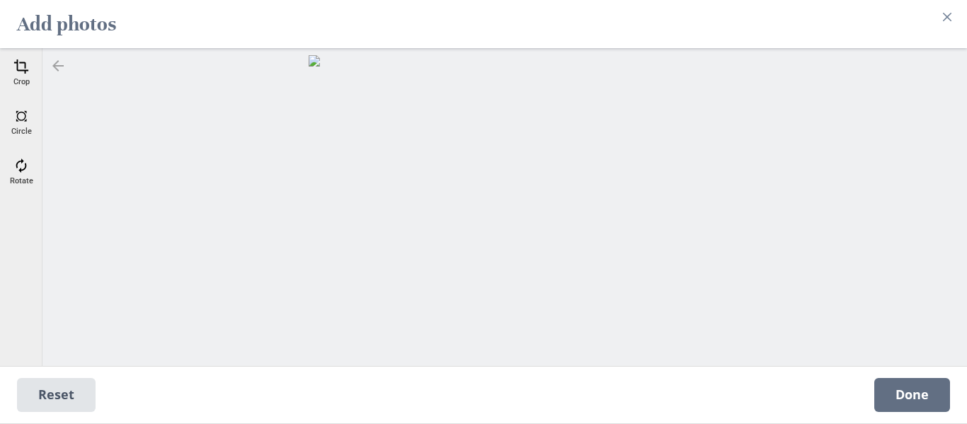
click at [50, 63] on div at bounding box center [58, 65] width 17 height 17
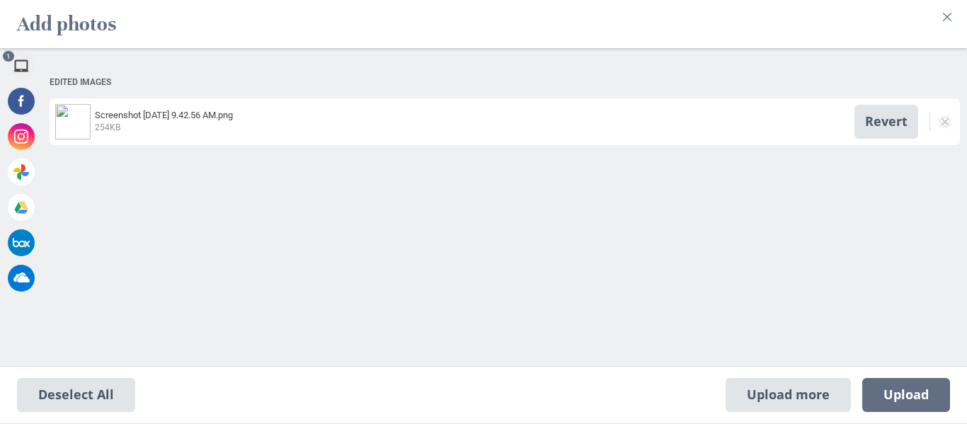
click at [944, 122] on span at bounding box center [944, 121] width 7 height 7
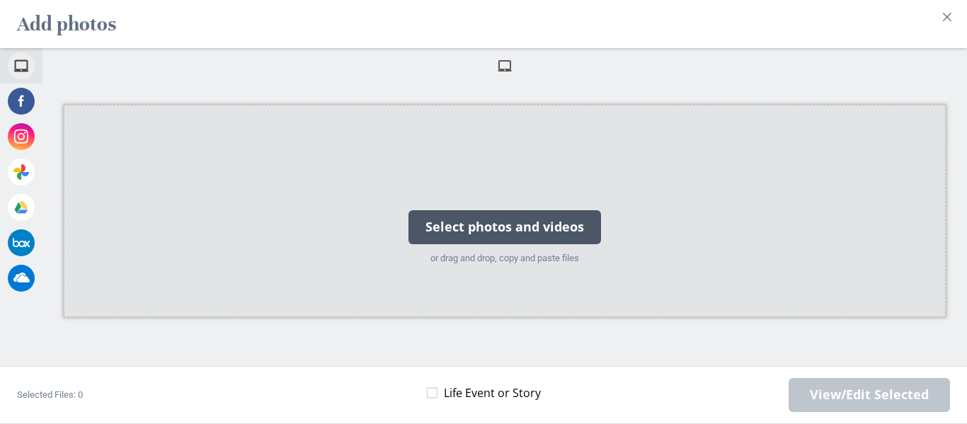
click at [534, 245] on div "Select photos and videos or drag and drop, copy and paste files" at bounding box center [504, 211] width 209 height 142
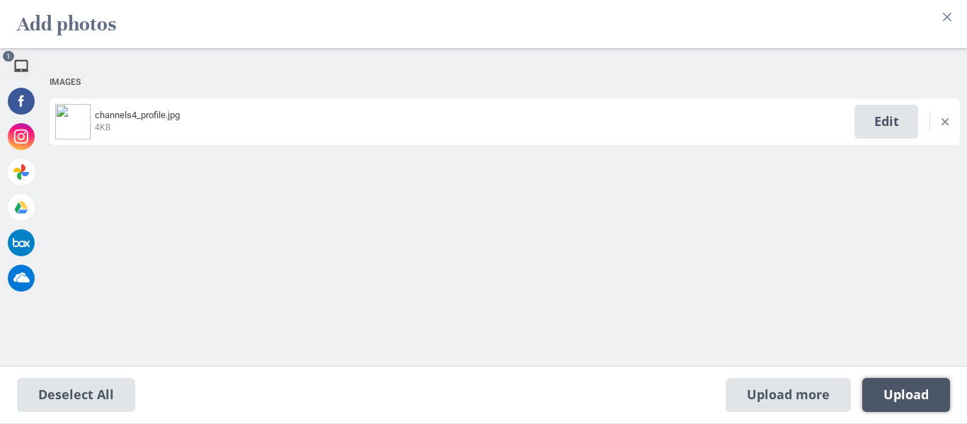
click at [883, 393] on span "Upload 1" at bounding box center [905, 395] width 45 height 16
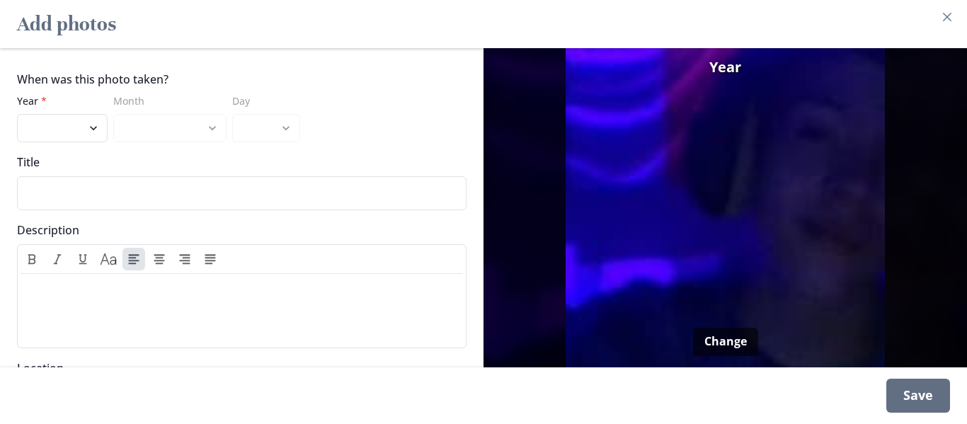
click at [742, 353] on button "Change" at bounding box center [725, 342] width 65 height 28
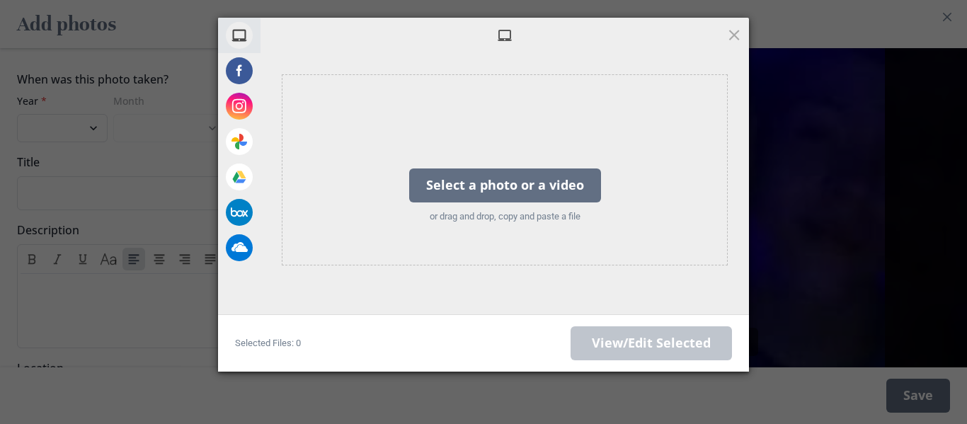
click at [734, 342] on div "Selected Files: 0 View/Edit Selected" at bounding box center [483, 342] width 531 height 57
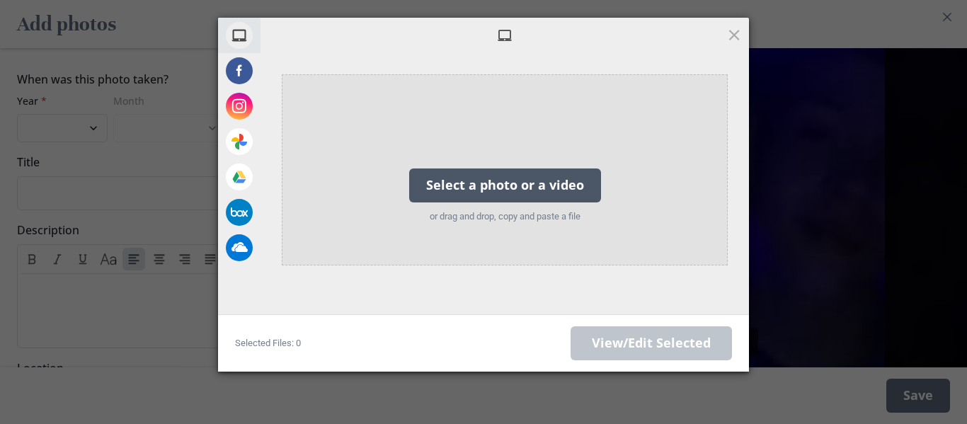
click at [525, 176] on div "Select a photo or a video" at bounding box center [505, 185] width 192 height 34
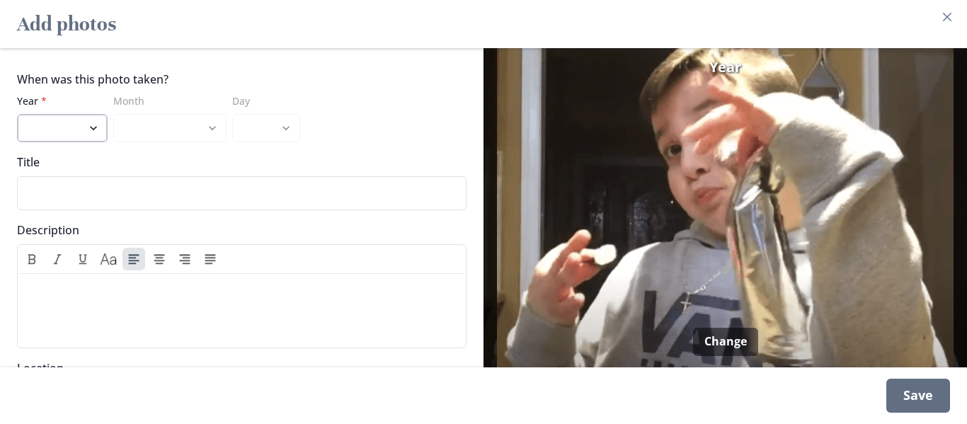
click at [88, 124] on select "2024 2023 2022 2021 2020 2019 2018 2017 2016 2015 2014 2013 2012 2011 2010" at bounding box center [62, 128] width 91 height 28
click at [17, 114] on select "2024 2023 2022 2021 2020 2019 2018 2017 2016 2015 2014 2013 2012 2011 2010" at bounding box center [62, 128] width 91 height 28
click at [141, 120] on select "June July August September October November December" at bounding box center [169, 128] width 113 height 28
click at [113, 114] on select "June July August September October November December" at bounding box center [169, 128] width 113 height 28
click at [75, 125] on select "2024 2023 2022 2021 2020 2019 2018 2017 2016 2015 2014 2013 2012 2011 2010" at bounding box center [62, 128] width 91 height 28
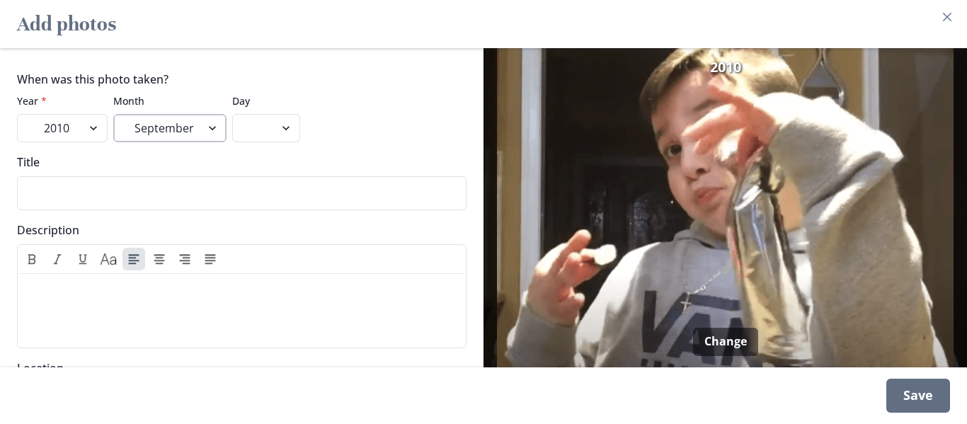
click at [117, 138] on select "June July August September October November December" at bounding box center [169, 128] width 113 height 28
click at [72, 134] on select "2024 2023 2022 2021 2020 2019 2018 2017 2016 2015 2014 2013 2012 2011 2010" at bounding box center [62, 128] width 91 height 28
click at [17, 114] on select "2024 2023 2022 2021 2020 2019 2018 2017 2016 2015 2014 2013 2012 2011 2010" at bounding box center [62, 128] width 91 height 28
click at [108, 146] on div "When was this photo taken? Year * 2024 2023 2022 2021 2020 2019 2018 2017 2016 …" at bounding box center [241, 207] width 483 height 319
click at [178, 117] on select "January February March April May June July August September October November De…" at bounding box center [169, 128] width 113 height 28
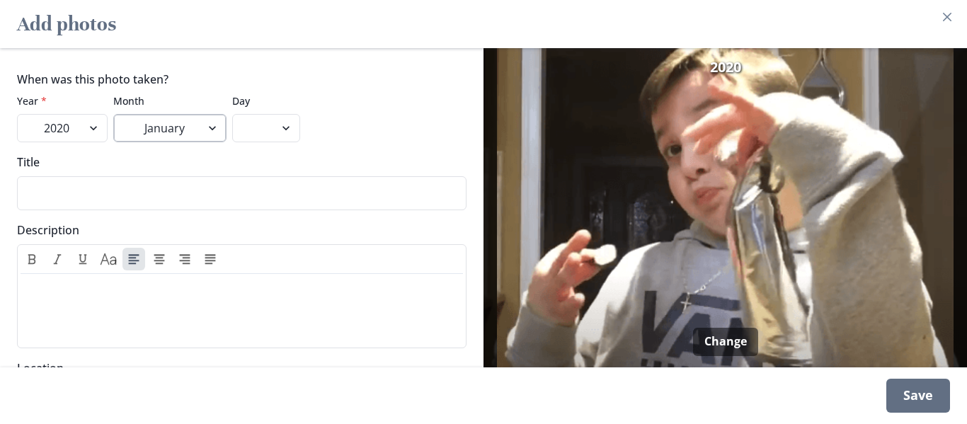
click at [113, 114] on select "January February March April May June July August September October November De…" at bounding box center [169, 128] width 113 height 28
click at [236, 149] on div "When was this photo taken? Year * 2024 2023 2022 2021 2020 2019 2018 2017 2016 …" at bounding box center [241, 207] width 483 height 319
click at [240, 144] on div "When was this photo taken? Year * 2024 2023 2022 2021 2020 2019 2018 2017 2016 …" at bounding box center [241, 207] width 483 height 319
click at [258, 137] on select "1 2 3 4 5 6 7 8 9 10 11 12 13 14 15 16 17 18 19 20 21 22 23 24 25 26 27 28 29 3…" at bounding box center [266, 128] width 68 height 28
click at [232, 114] on select "1 2 3 4 5 6 7 8 9 10 11 12 13 14 15 16 17 18 19 20 21 22 23 24 25 26 27 28 29 3…" at bounding box center [266, 128] width 68 height 28
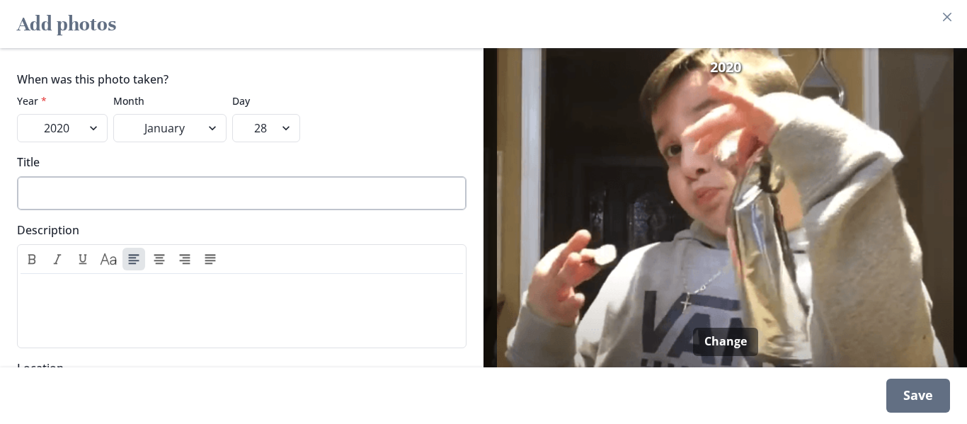
click at [173, 197] on input "Title" at bounding box center [241, 193] width 449 height 34
click at [214, 207] on input "My third cousin who he dated" at bounding box center [241, 193] width 449 height 34
click at [109, 266] on icon "Text Caps" at bounding box center [108, 258] width 17 height 17
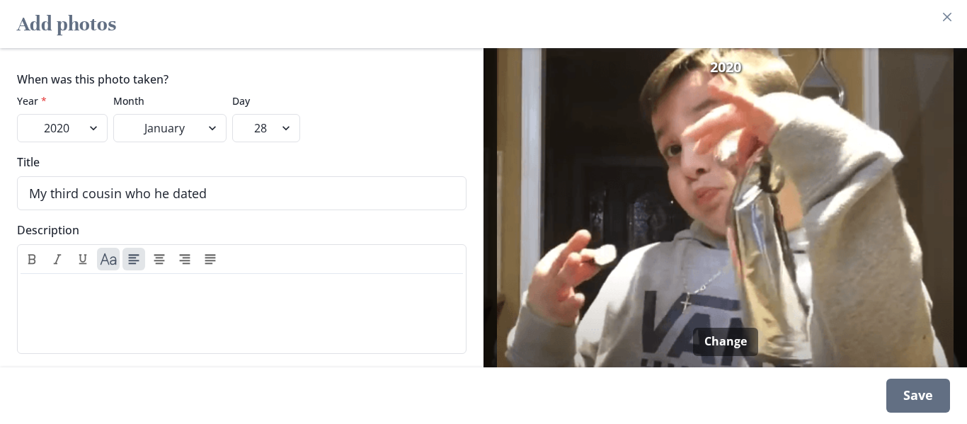
click at [166, 213] on div "When was this photo taken? Year * 2024 2023 2022 2021 2020 2019 2018 2017 2016 …" at bounding box center [241, 207] width 483 height 319
click at [82, 178] on input "My third cousin who he dated" at bounding box center [241, 193] width 449 height 34
click at [901, 384] on div "Save" at bounding box center [918, 396] width 64 height 34
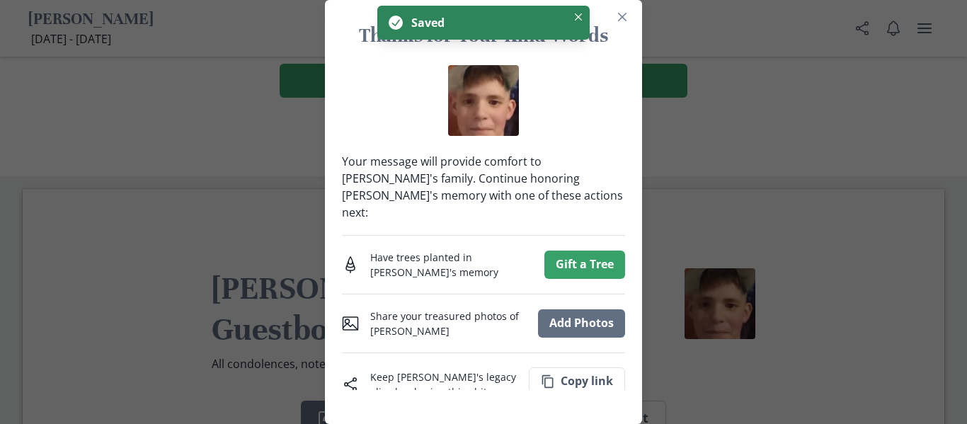
click at [696, 214] on div "Thanks for Your Kind Words Your message will provide comfort to [PERSON_NAME]'s…" at bounding box center [483, 212] width 967 height 424
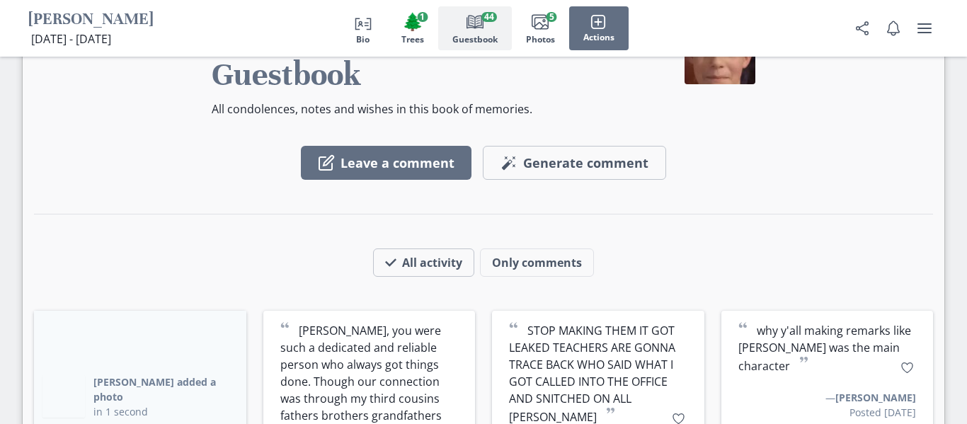
scroll to position [1940, 0]
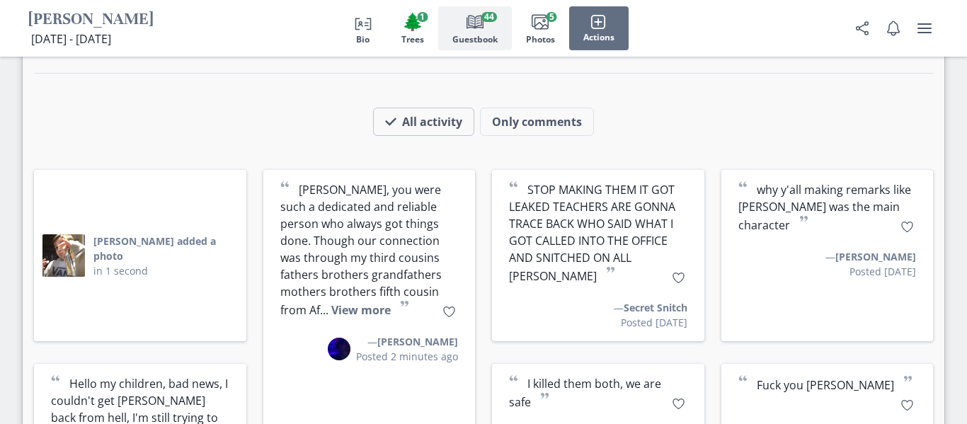
scroll to position [2092, 0]
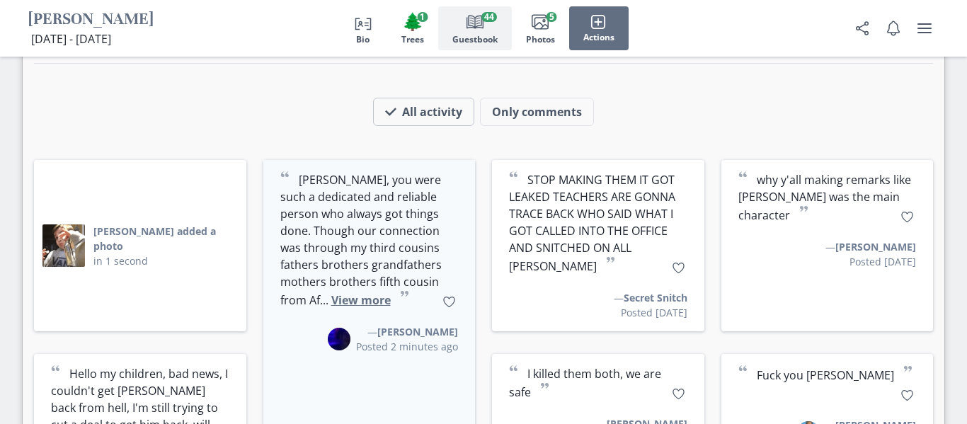
click at [370, 292] on button "View more" at bounding box center [360, 300] width 59 height 16
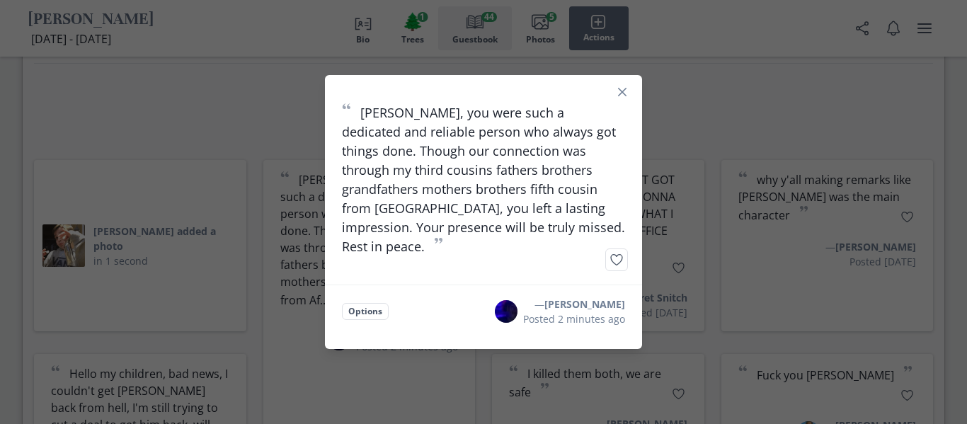
click at [316, 241] on div "“ [PERSON_NAME], you were such a dedicated and reliable person who always got t…" at bounding box center [483, 212] width 967 height 424
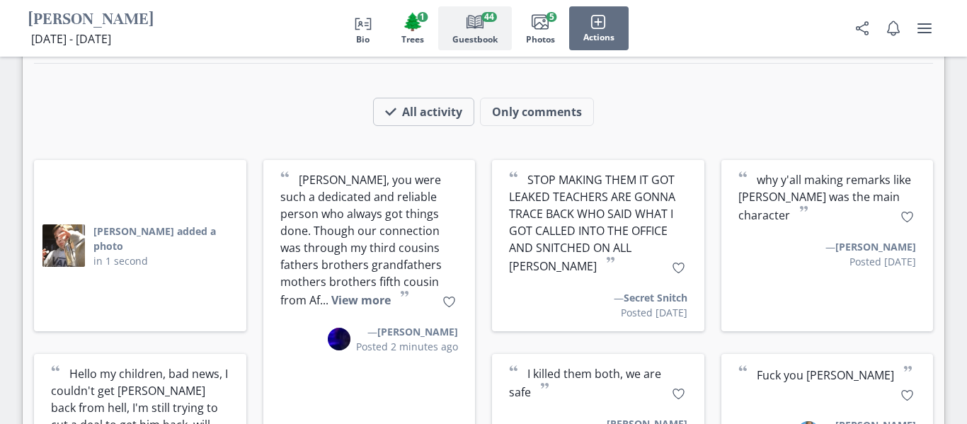
click at [412, 42] on span "Trees" at bounding box center [412, 40] width 23 height 10
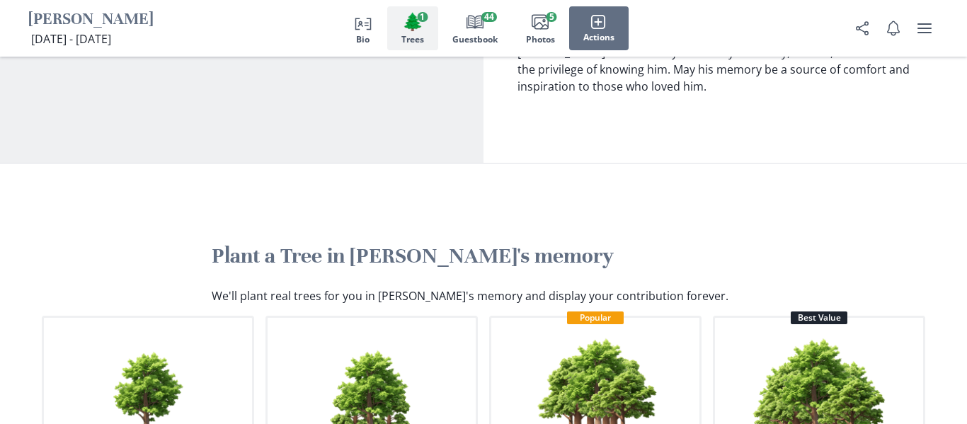
scroll to position [989, 0]
click at [396, 243] on h2 "Plant a Tree in [PERSON_NAME]'s memory" at bounding box center [483, 256] width 543 height 27
click at [397, 243] on h2 "Plant a Tree in [PERSON_NAME]'s memory" at bounding box center [483, 256] width 543 height 27
click at [622, 324] on img "button" at bounding box center [595, 390] width 133 height 133
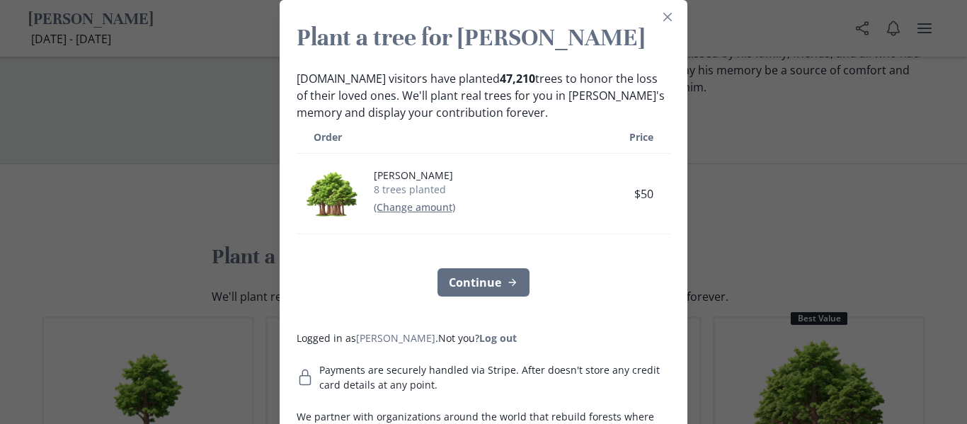
click at [584, 208] on td "$50" at bounding box center [623, 194] width 93 height 81
click at [663, 13] on icon "Close" at bounding box center [667, 17] width 8 height 8
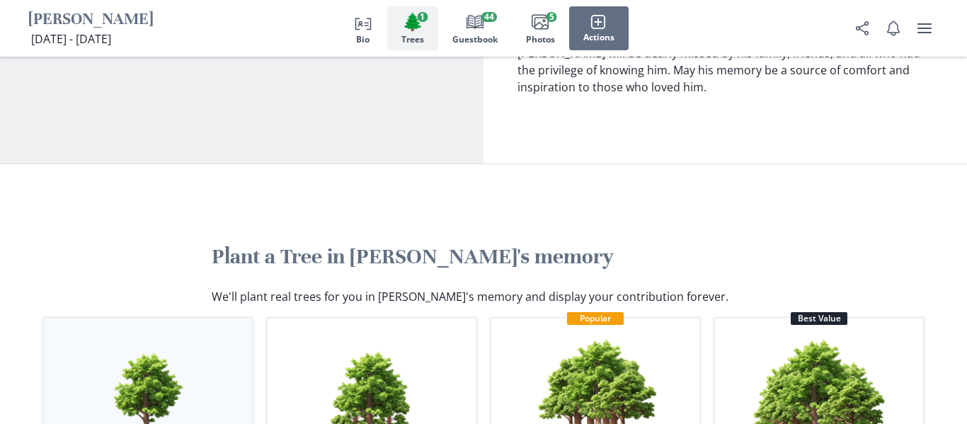
click at [142, 333] on img "button" at bounding box center [147, 399] width 133 height 133
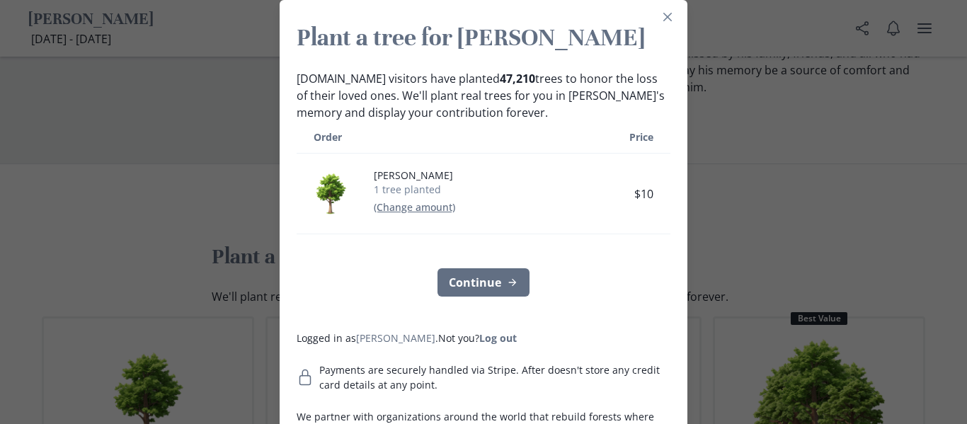
click at [391, 204] on button "(Change amount)" at bounding box center [414, 206] width 81 height 13
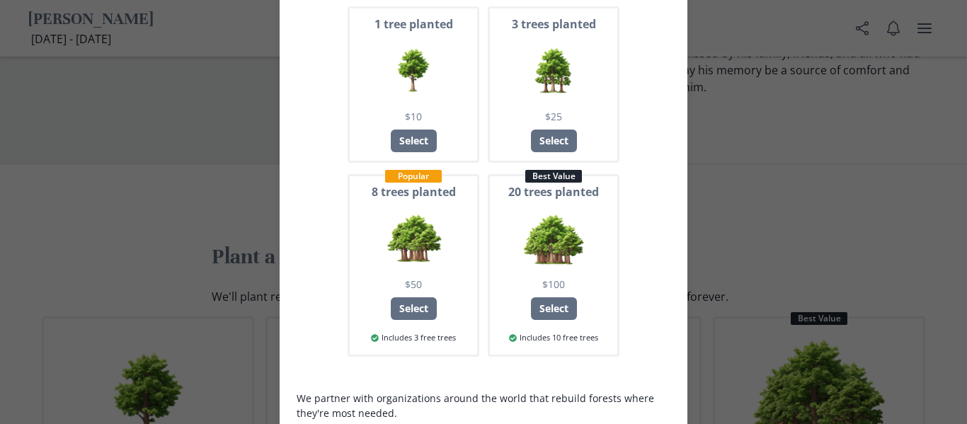
scroll to position [152, 0]
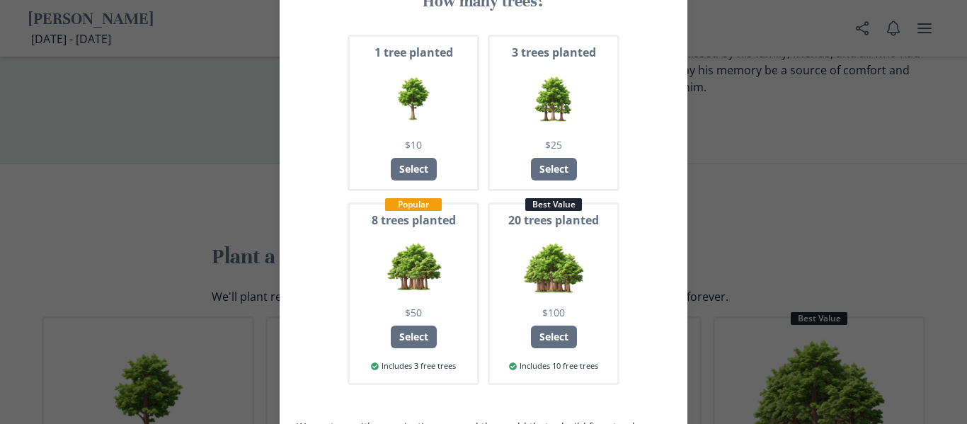
click at [209, 210] on div "Plant a tree for [PERSON_NAME] [DOMAIN_NAME] visitors have planted 47,210 trees…" at bounding box center [483, 212] width 967 height 424
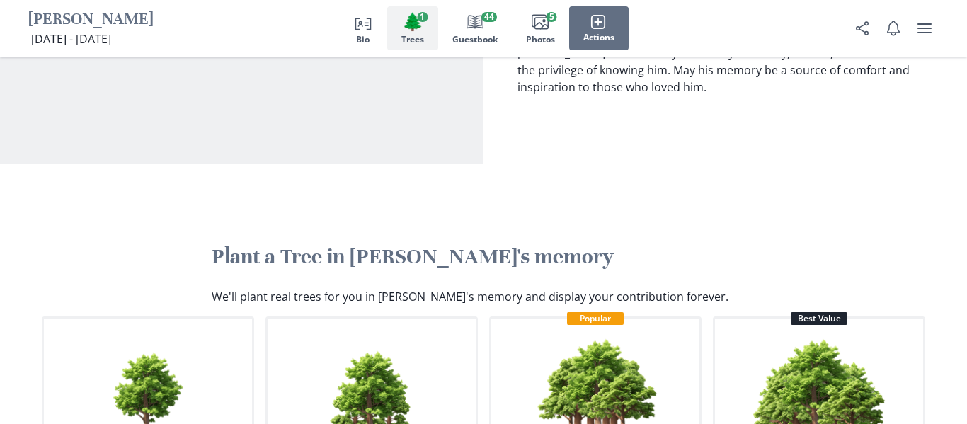
click at [209, 316] on button "Plant 1 tree" at bounding box center [148, 416] width 212 height 201
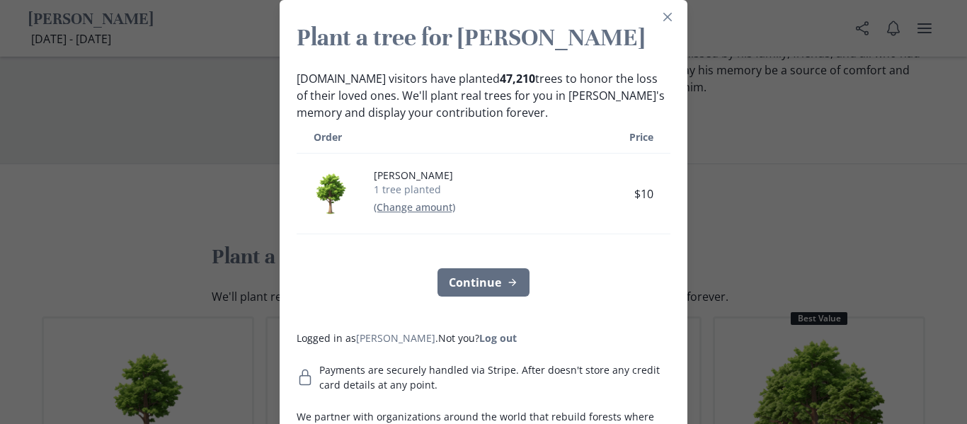
click at [233, 205] on div "Plant a tree for [PERSON_NAME] [DOMAIN_NAME] visitors have planted 47,210 trees…" at bounding box center [483, 212] width 967 height 424
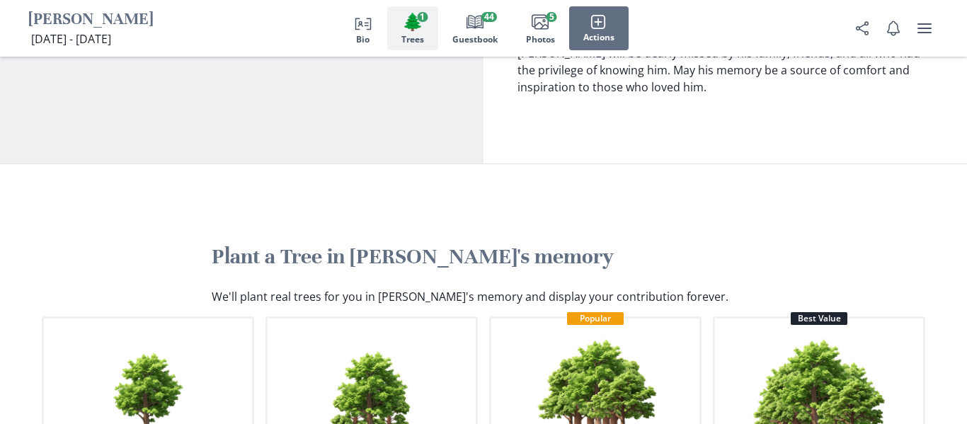
click at [280, 243] on h2 "Plant a Tree in [PERSON_NAME]'s memory" at bounding box center [483, 256] width 543 height 27
click at [277, 243] on h2 "Plant a Tree in [PERSON_NAME]'s memory" at bounding box center [483, 256] width 543 height 27
click at [362, 333] on img "button" at bounding box center [371, 399] width 133 height 133
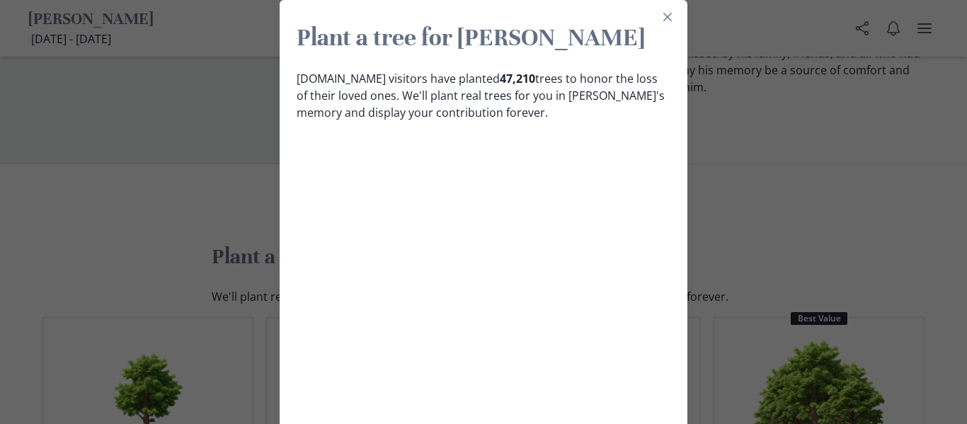
click at [177, 217] on div "Plant a tree for [PERSON_NAME] [DOMAIN_NAME] visitors have planted 47,210 trees…" at bounding box center [483, 212] width 967 height 424
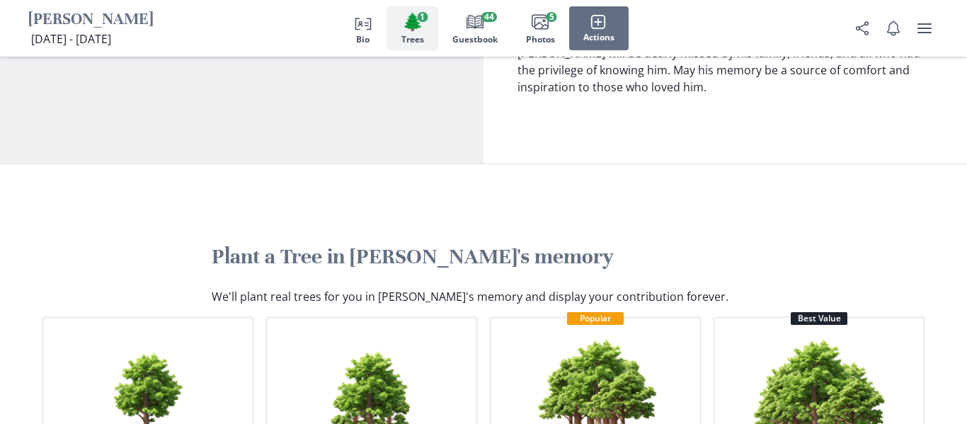
click at [255, 243] on h2 "Plant a Tree in [PERSON_NAME]'s memory" at bounding box center [483, 256] width 543 height 27
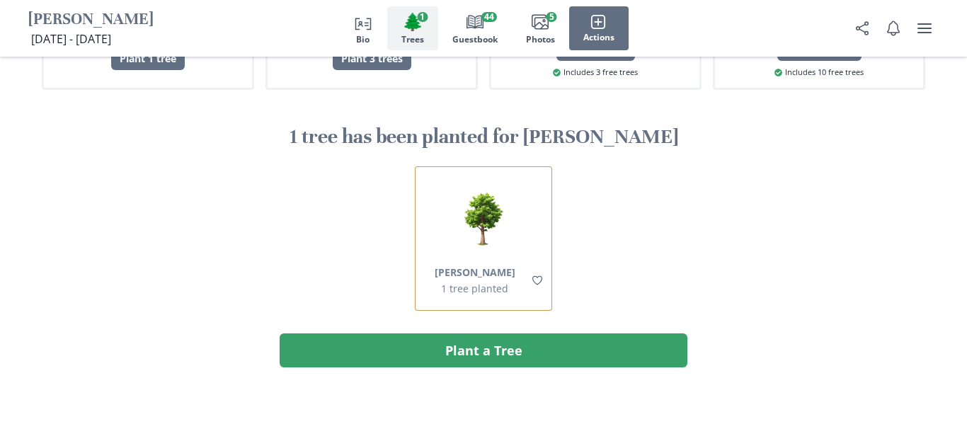
scroll to position [1413, 0]
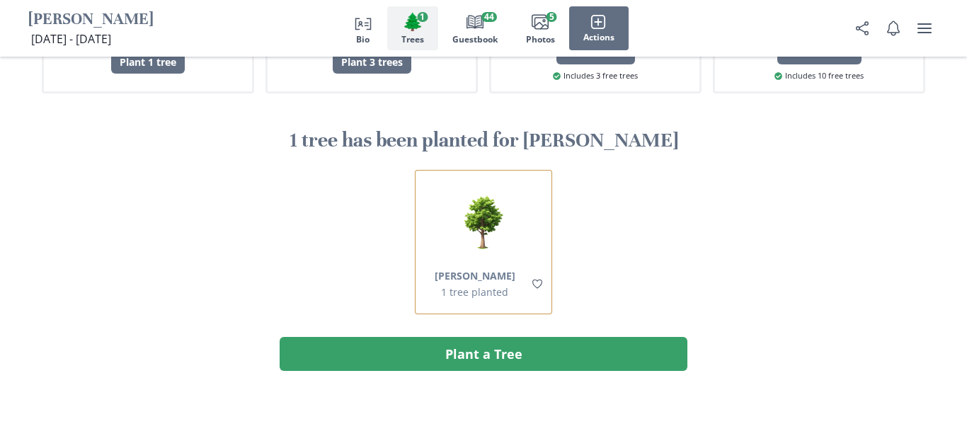
click at [254, 170] on ol "[PERSON_NAME] 1 tree planted" at bounding box center [483, 242] width 883 height 144
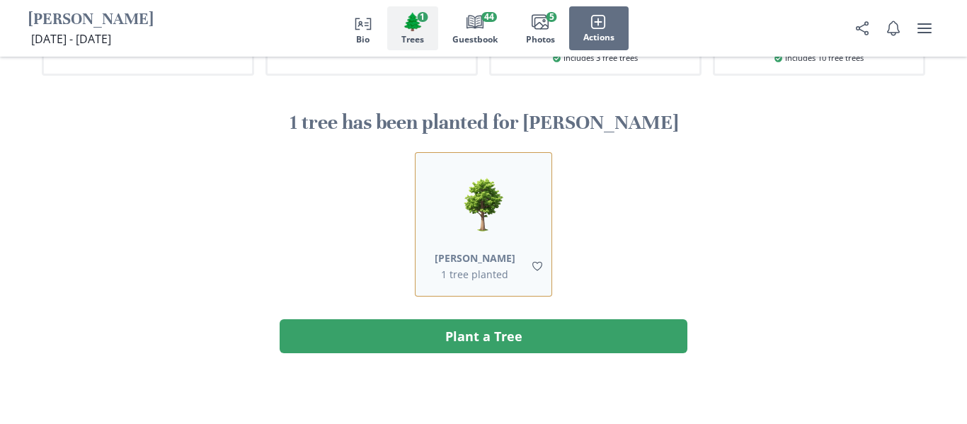
scroll to position [1422, 0]
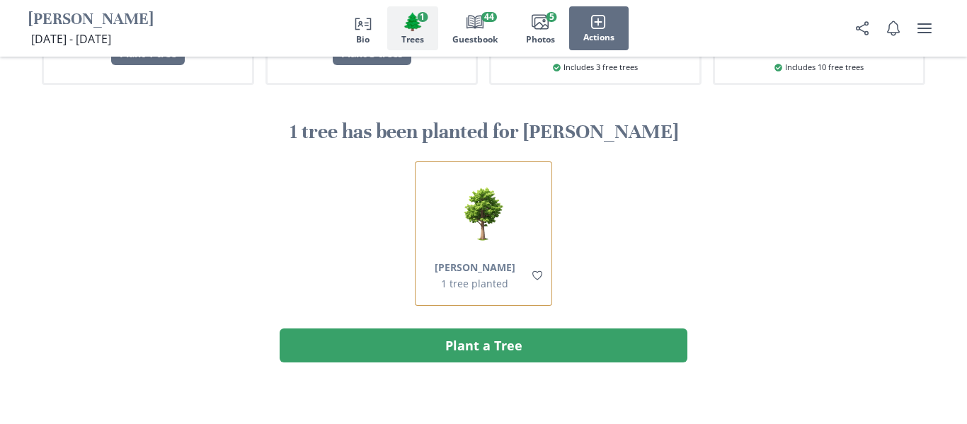
click at [420, 247] on div "Plant a Tree in [PERSON_NAME]'s memory We'll plant real trees for you in [PERSO…" at bounding box center [483, 87] width 906 height 710
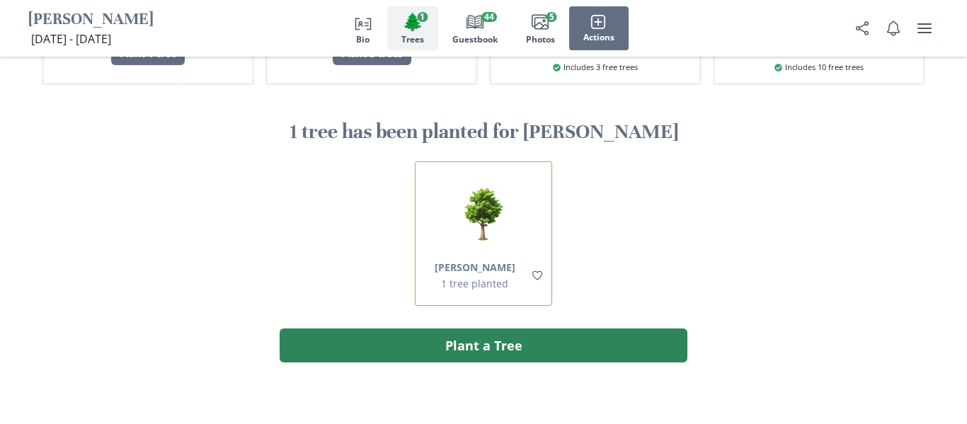
click at [459, 328] on button "Plant a Tree" at bounding box center [483, 345] width 408 height 34
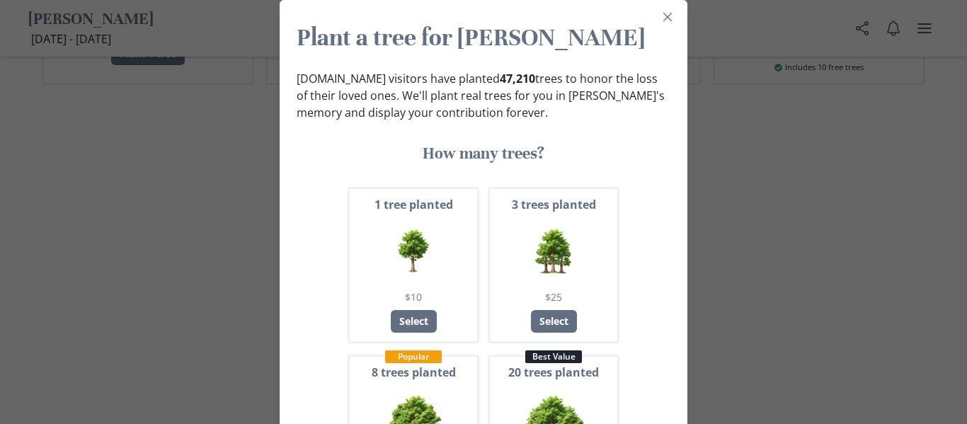
click at [432, 255] on img at bounding box center [413, 250] width 61 height 61
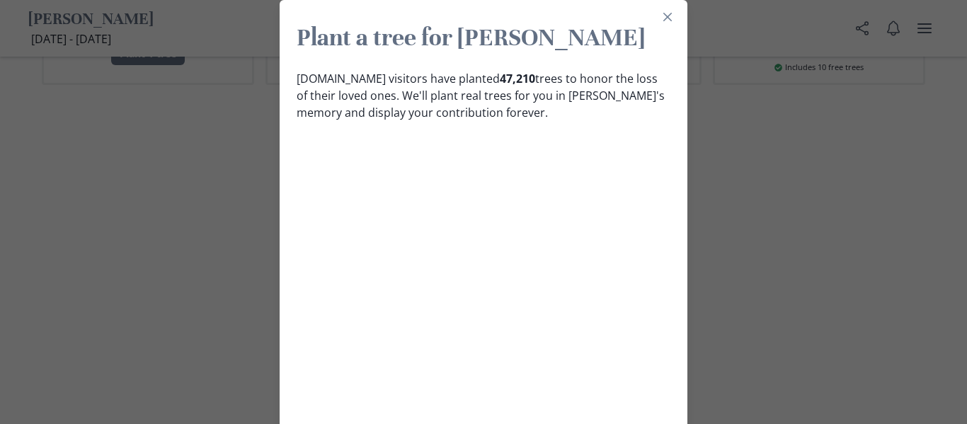
click at [465, 279] on button "Continue" at bounding box center [483, 282] width 92 height 28
